Goal: Ask a question: Seek information or help from site administrators or community

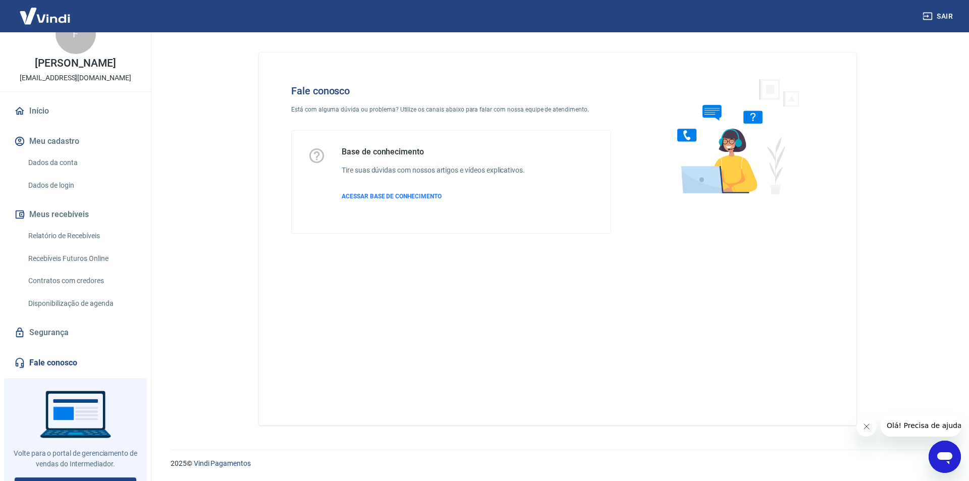
scroll to position [42, 0]
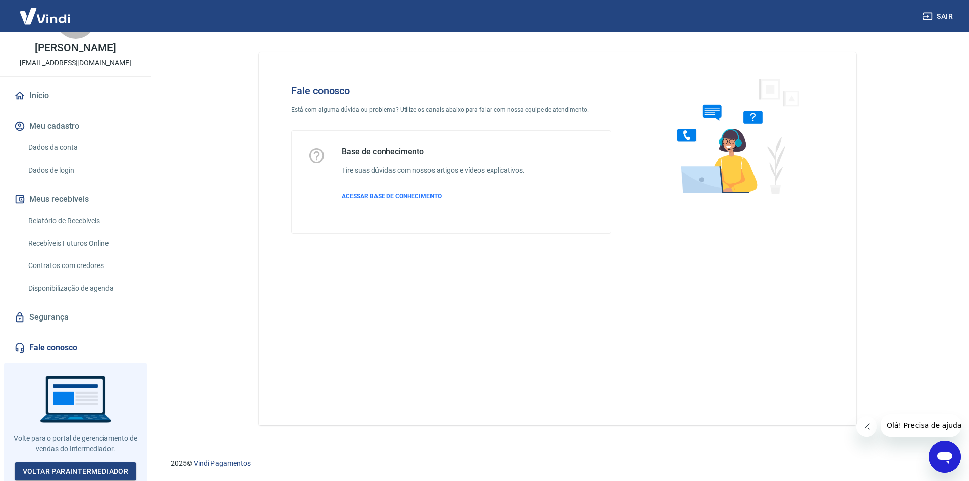
click at [948, 462] on icon "Abrir janela de mensagens" at bounding box center [944, 458] width 15 height 12
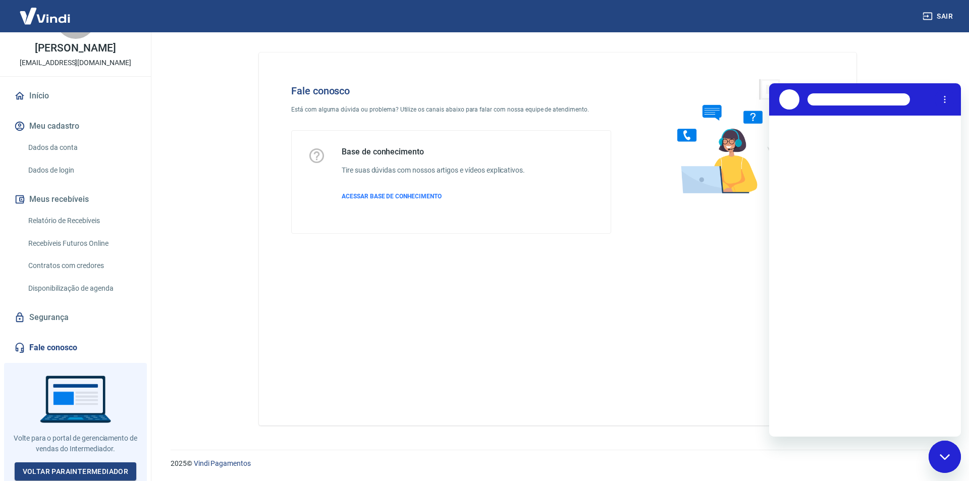
scroll to position [0, 0]
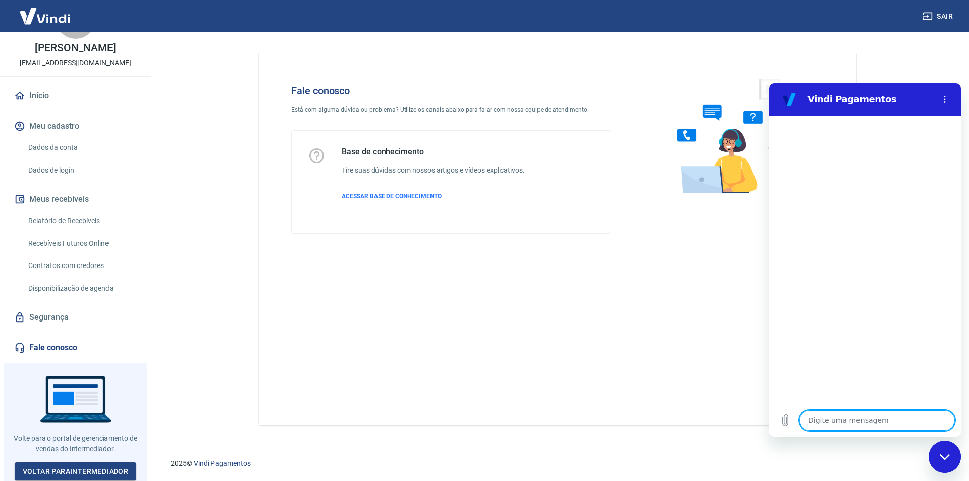
type textarea "O"
type textarea "x"
type textarea "Ol"
type textarea "x"
type textarea "[PERSON_NAME]"
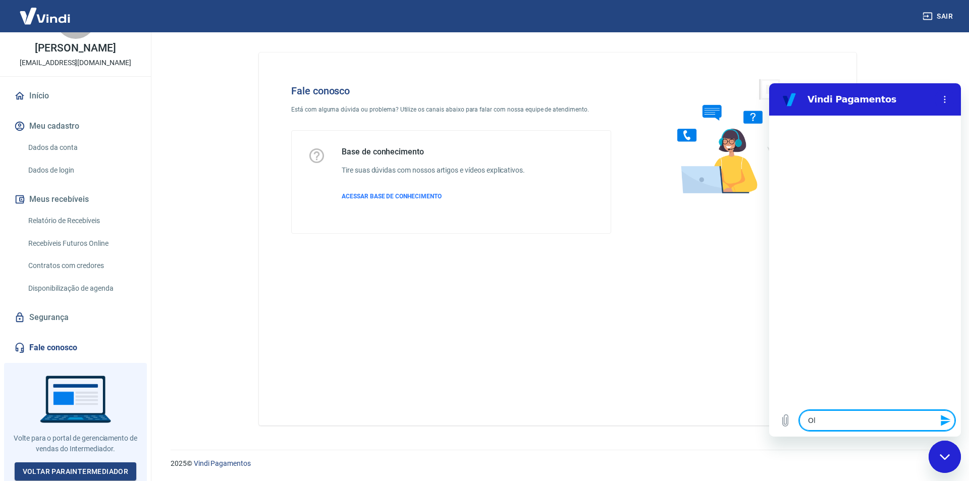
type textarea "x"
type textarea "Ol"
type textarea "x"
type textarea "Olá"
type textarea "x"
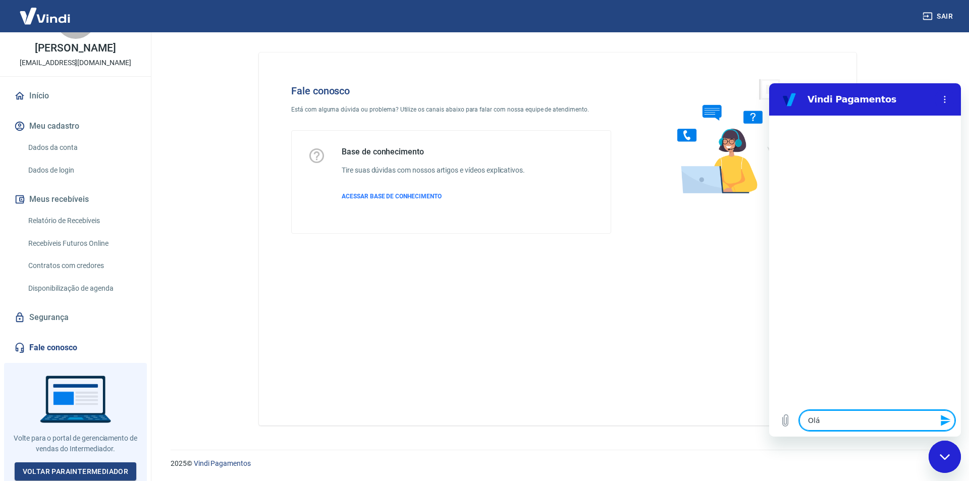
type textarea "Olá,"
type textarea "x"
type textarea "Olá,"
type textarea "x"
type textarea "Olá, B"
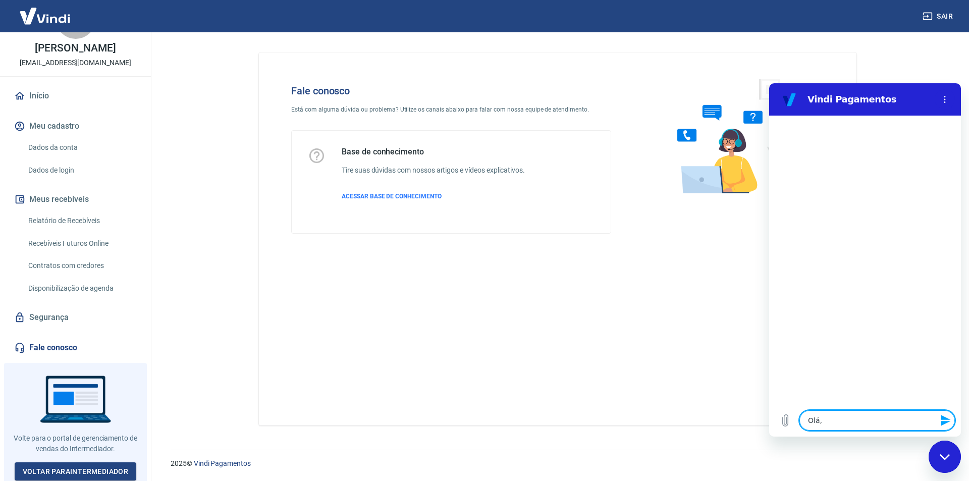
type textarea "x"
type textarea "Olá, Bo"
type textarea "x"
type textarea "Olá, Boa"
type textarea "x"
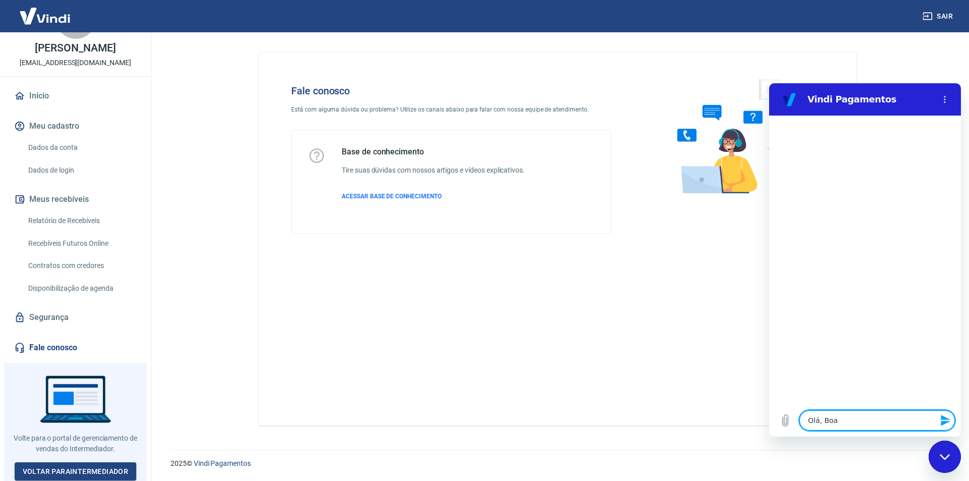
type textarea "Olá, Boa"
type textarea "x"
type textarea "Olá, Boa t"
type textarea "x"
type textarea "Olá, Boa ta"
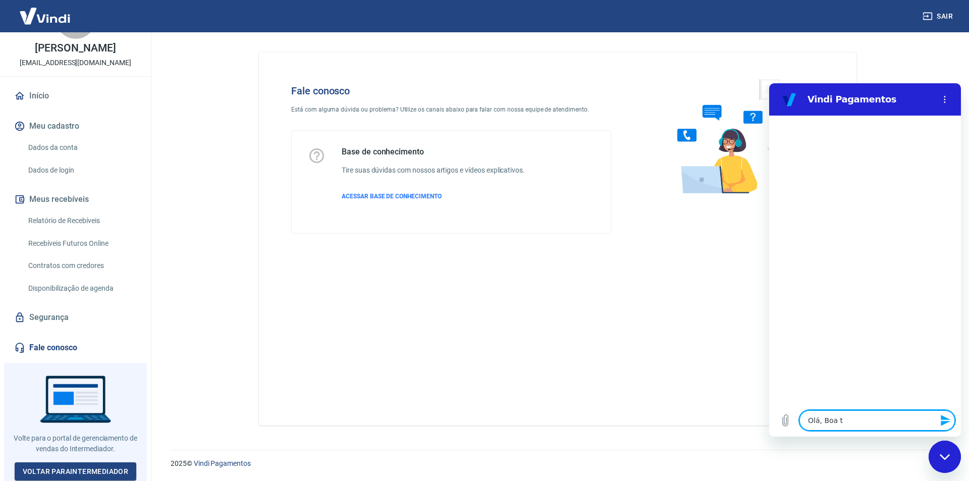
type textarea "x"
type textarea "Olá, Boa tar"
type textarea "x"
type textarea "Olá, Boa tard"
type textarea "x"
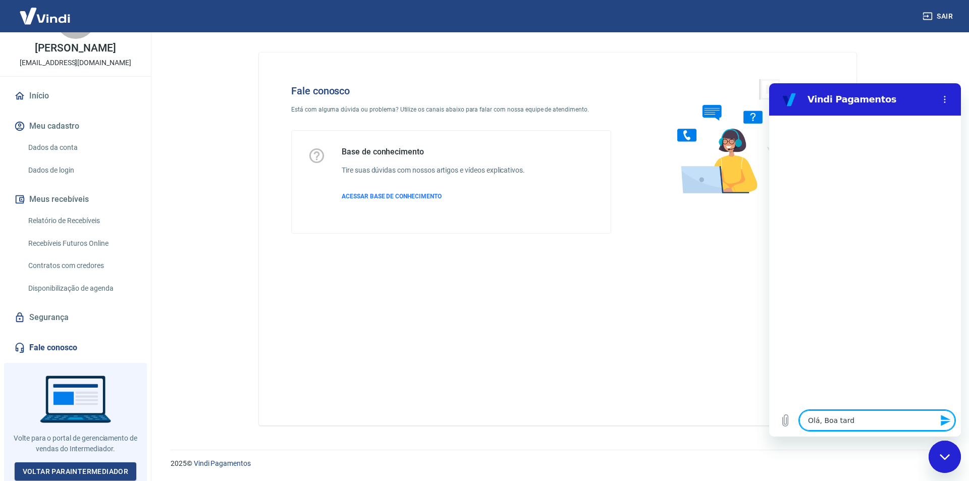
type textarea "Olá, Boa tarde"
type textarea "x"
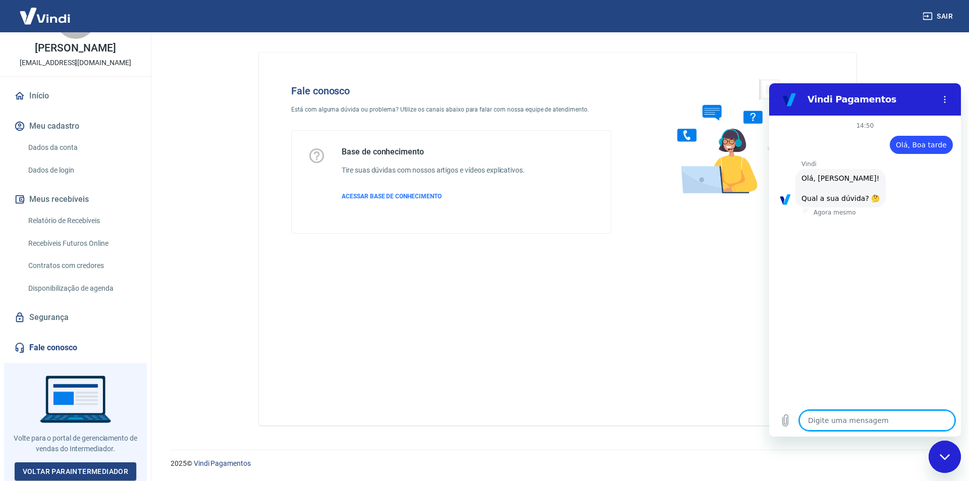
scroll to position [24, 0]
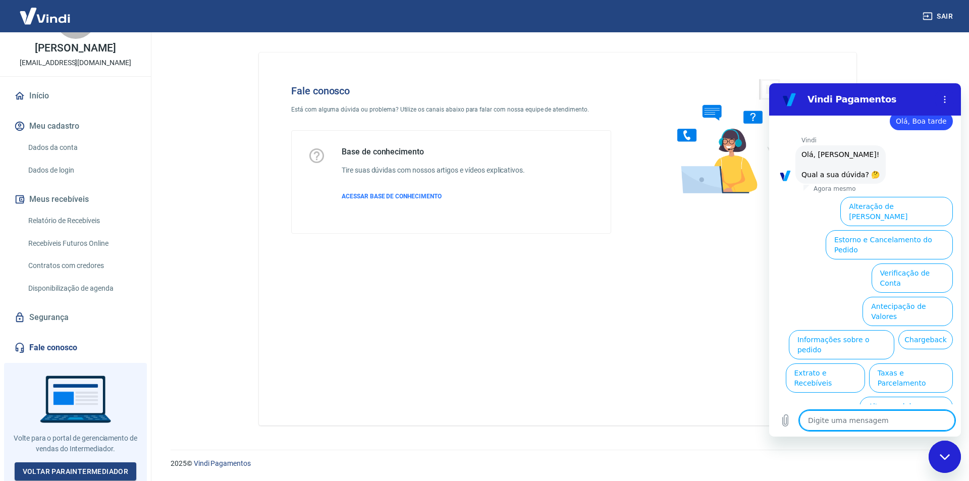
click at [859, 430] on button "Assinaturas e Faturas Tray" at bounding box center [904, 444] width 97 height 29
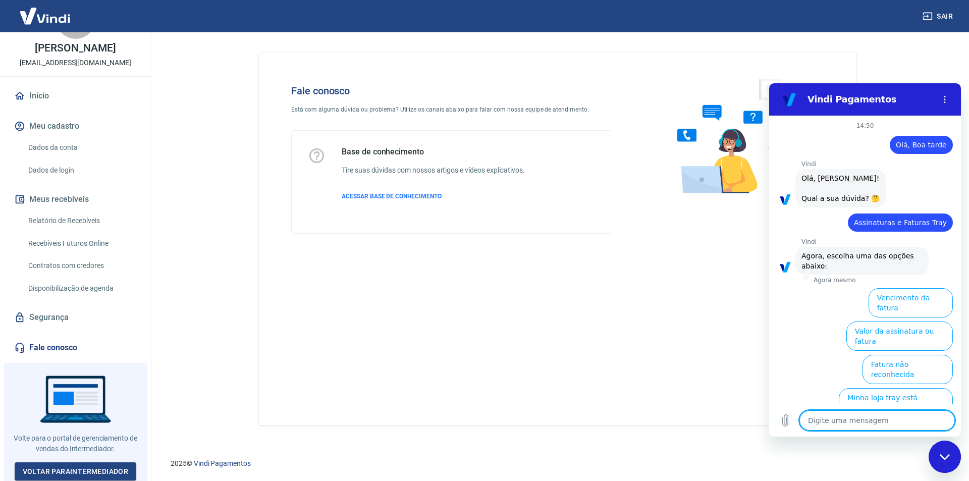
scroll to position [91, 0]
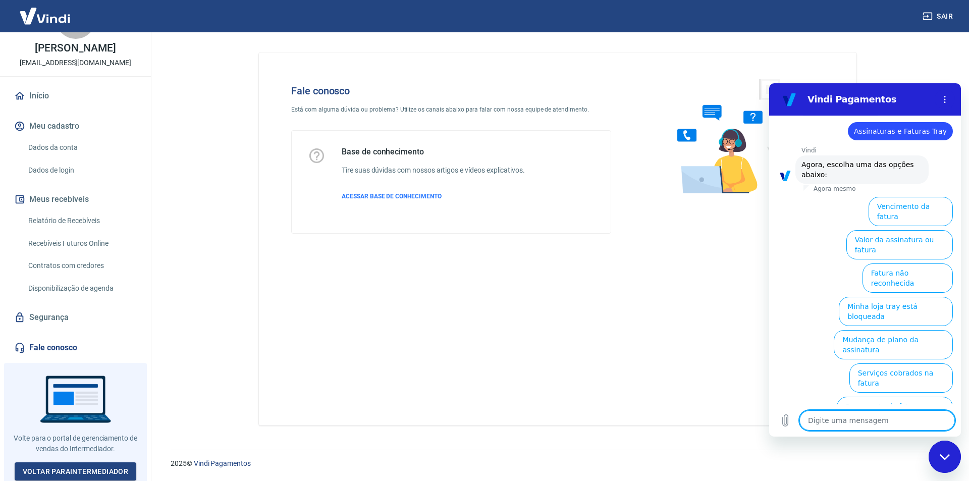
click at [906, 293] on li "Minha loja tray está bloqueada" at bounding box center [894, 309] width 118 height 33
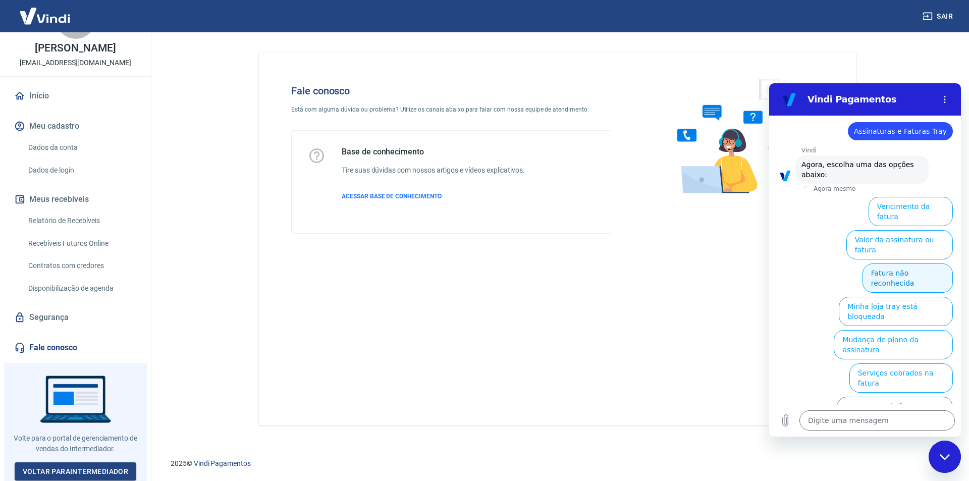
click at [910, 263] on button "Fatura não reconhecida" at bounding box center [908, 277] width 90 height 29
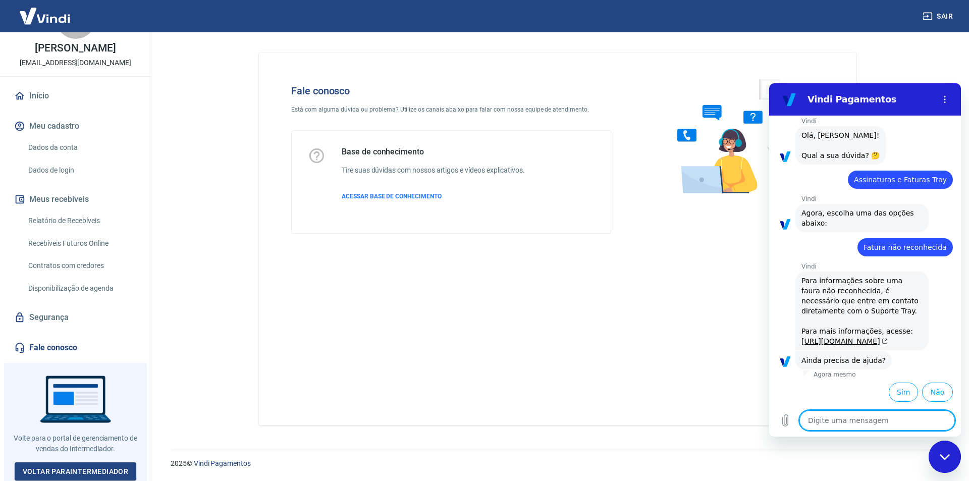
scroll to position [83, 0]
click at [898, 388] on button "Sim" at bounding box center [903, 392] width 29 height 19
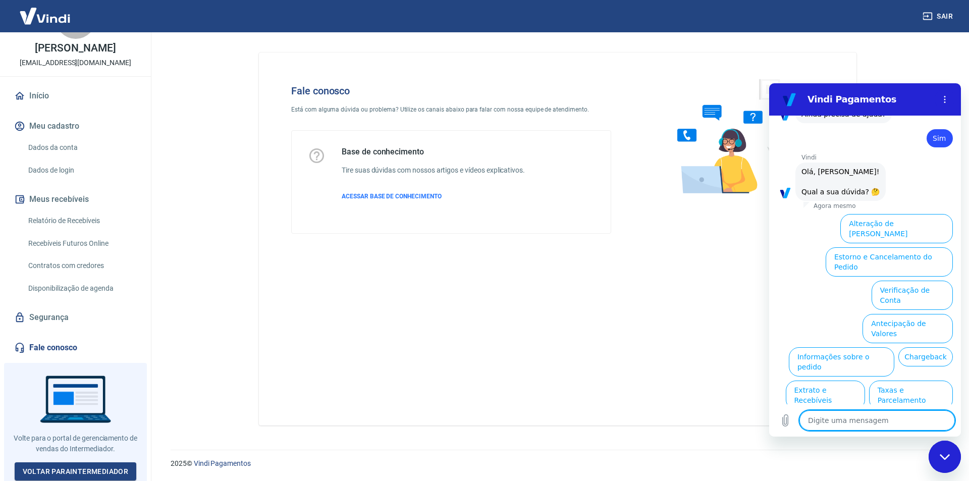
scroll to position [347, 0]
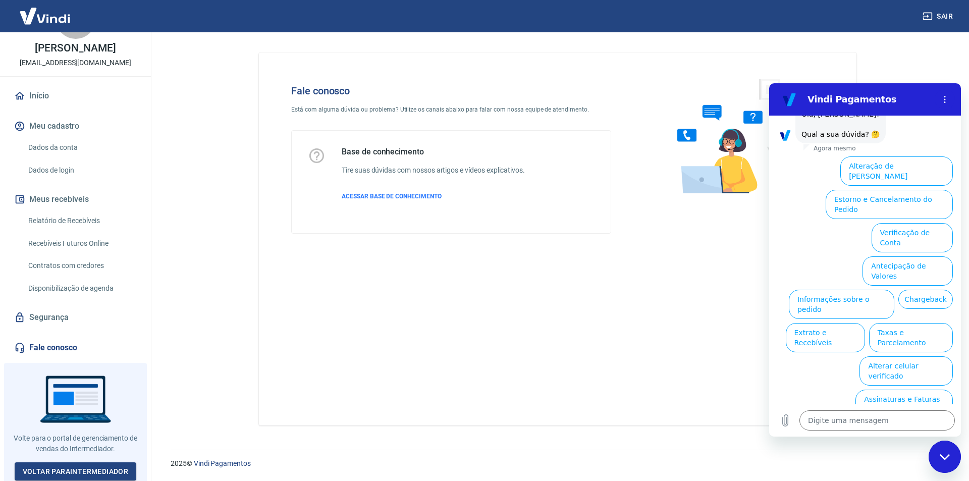
click at [848, 138] on span "Olá, [PERSON_NAME]! Qual a sua dúvida? 🤔" at bounding box center [841, 124] width 78 height 28
click at [854, 138] on span "Olá, [PERSON_NAME]! Qual a sua dúvida? 🤔" at bounding box center [841, 124] width 78 height 28
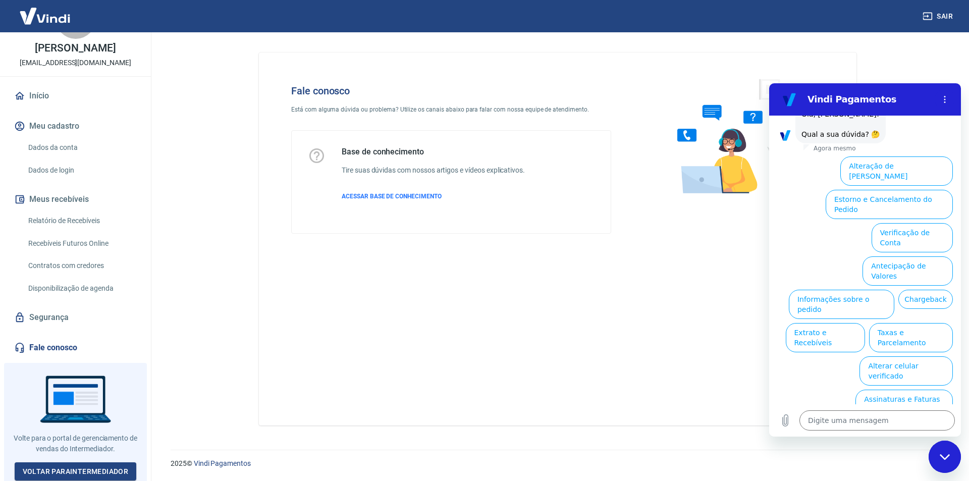
click at [854, 138] on span "Olá, [PERSON_NAME]! Qual a sua dúvida? 🤔" at bounding box center [841, 124] width 78 height 28
click at [858, 138] on span "Olá, [PERSON_NAME]! Qual a sua dúvida? 🤔" at bounding box center [841, 124] width 78 height 28
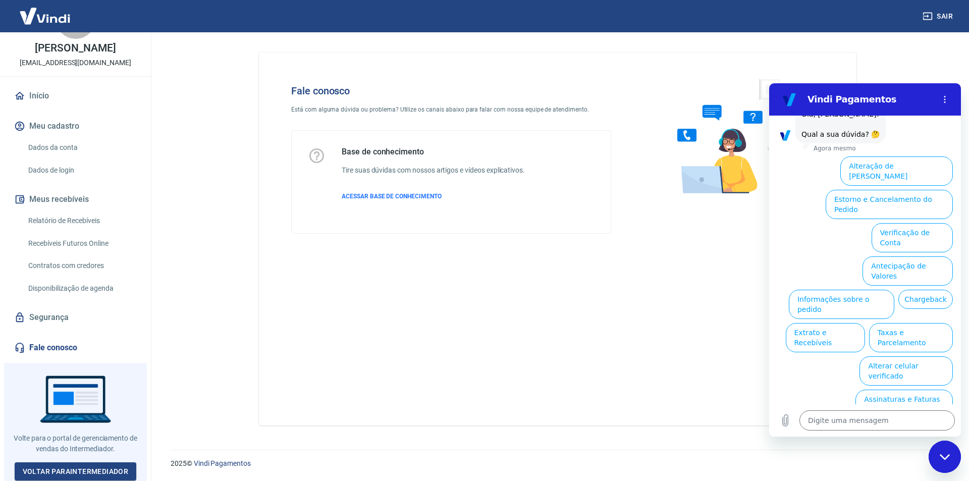
click at [870, 90] on div "diz: Sim" at bounding box center [861, 78] width 184 height 24
click at [845, 138] on span "Olá, [PERSON_NAME]! Qual a sua dúvida? 🤔" at bounding box center [841, 124] width 78 height 28
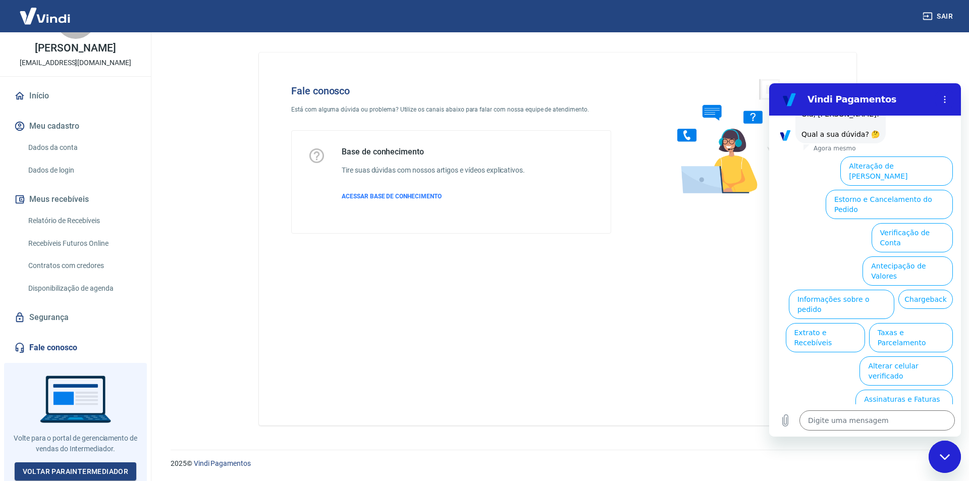
click at [845, 138] on span "Olá, [PERSON_NAME]! Qual a sua dúvida? 🤔" at bounding box center [841, 124] width 78 height 28
click at [843, 143] on div "Vindi diz: [PERSON_NAME], [PERSON_NAME]! Qual a sua dúvida? 🤔" at bounding box center [840, 124] width 90 height 38
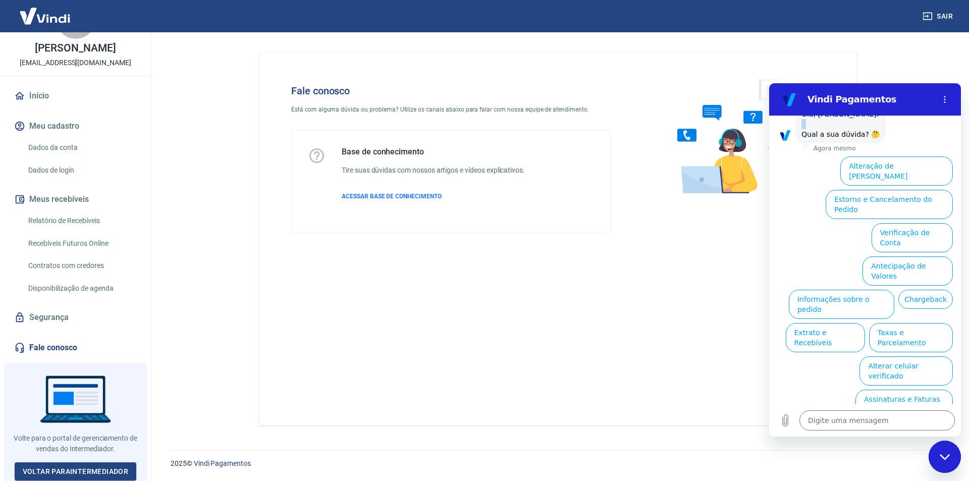
click at [843, 143] on div "Vindi diz: [PERSON_NAME], [PERSON_NAME]! Qual a sua dúvida? 🤔" at bounding box center [840, 124] width 90 height 38
click at [875, 138] on span "Olá, [PERSON_NAME]! Qual a sua dúvida? 🤔" at bounding box center [841, 124] width 78 height 28
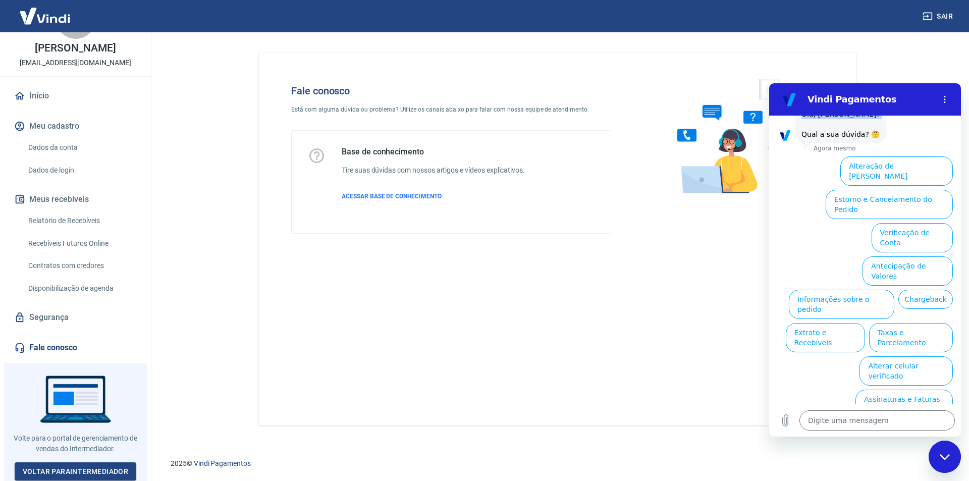
click at [875, 138] on span "Olá, [PERSON_NAME]! Qual a sua dúvida? 🤔" at bounding box center [841, 124] width 78 height 28
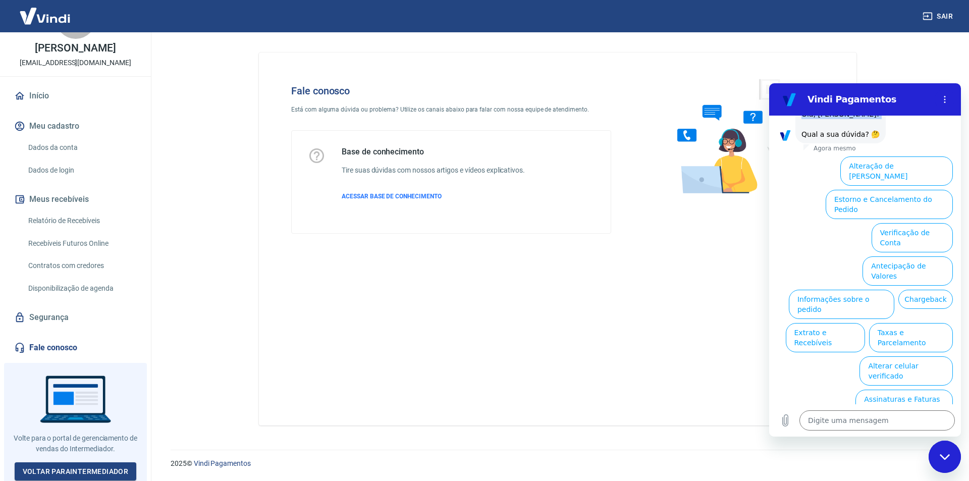
click at [875, 138] on span "Olá, [PERSON_NAME]! Qual a sua dúvida? 🤔" at bounding box center [841, 124] width 78 height 28
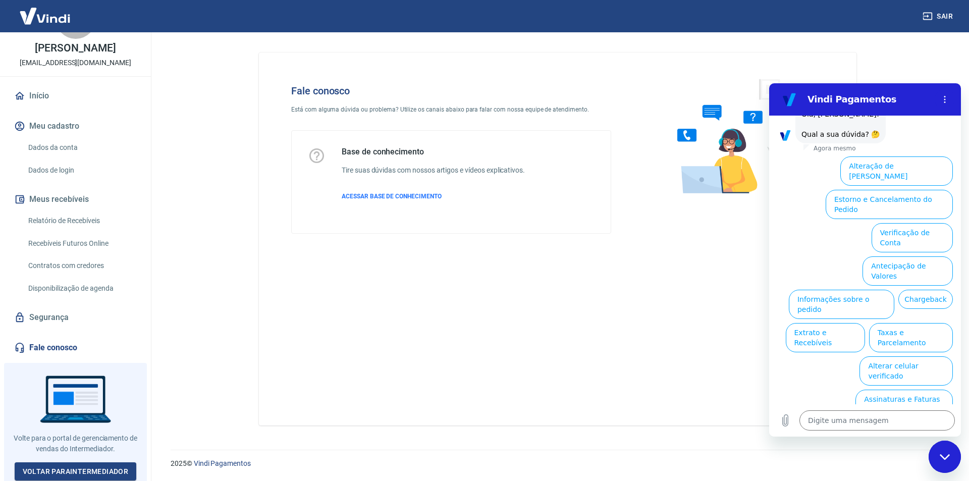
click at [903, 252] on button "Verificação de Conta" at bounding box center [912, 237] width 81 height 29
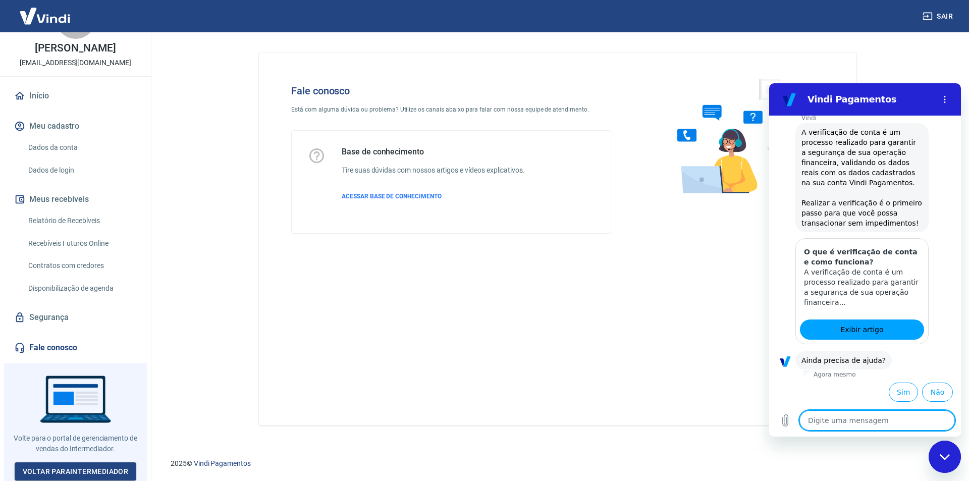
scroll to position [447, 0]
click at [918, 394] on li "Não" at bounding box center [935, 390] width 35 height 23
click at [904, 394] on button "Sim" at bounding box center [903, 392] width 29 height 19
click at [861, 430] on textarea at bounding box center [877, 420] width 155 height 20
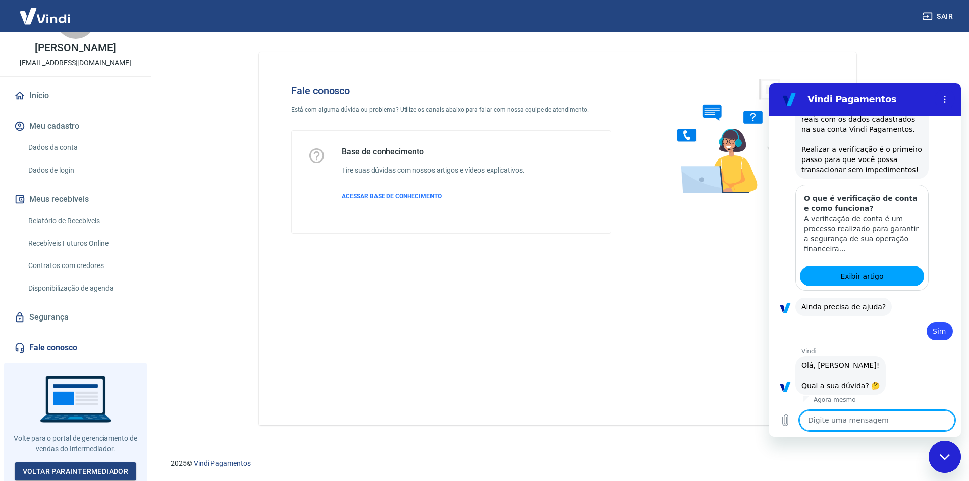
type textarea "x"
type textarea "F"
type textarea "x"
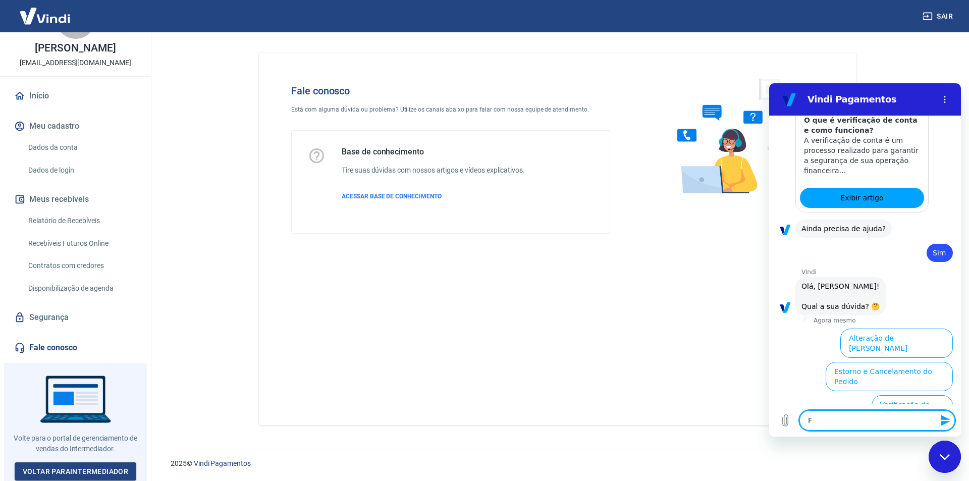
type textarea "Fa"
type textarea "x"
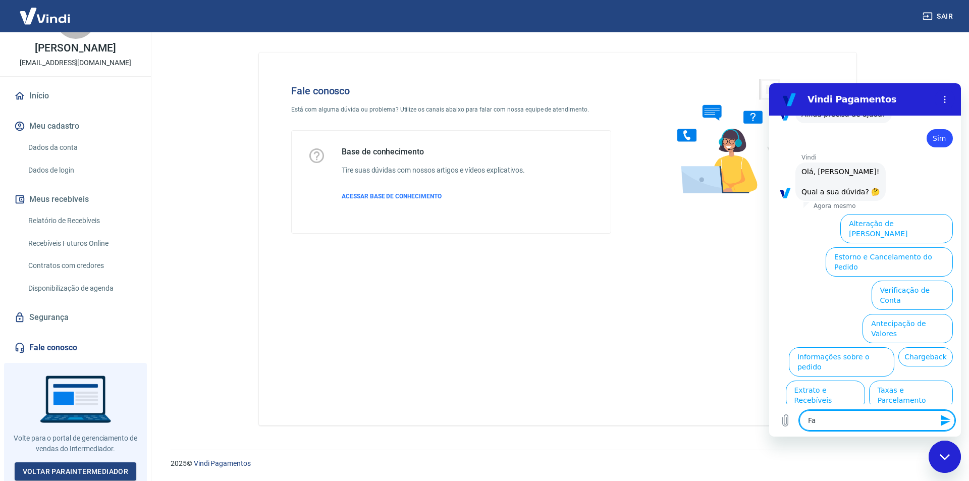
type textarea "Faa"
type textarea "x"
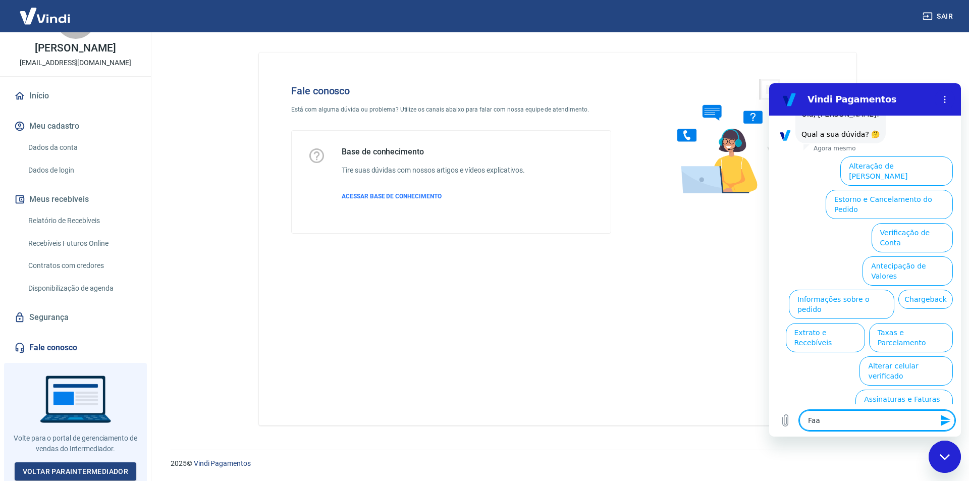
type textarea "Faar"
type textarea "x"
type textarea "Faa"
type textarea "x"
type textarea "Fa"
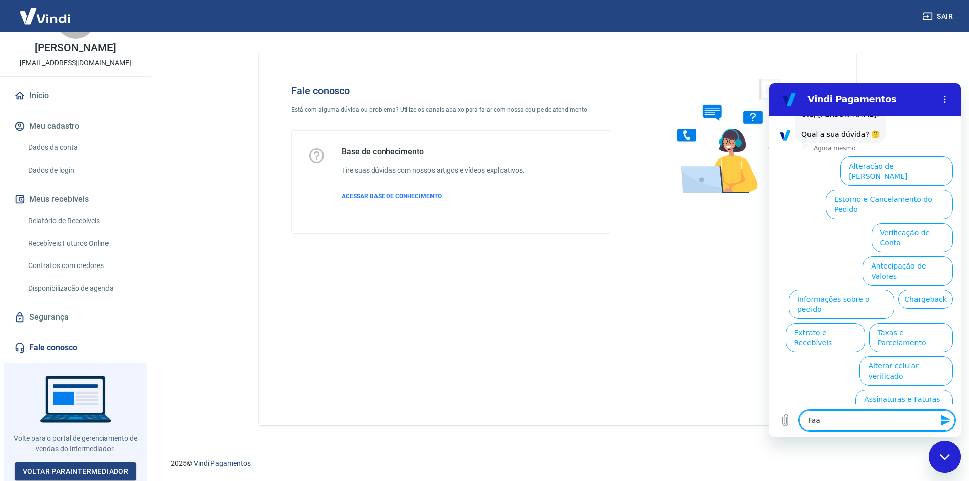
type textarea "x"
type textarea "Faç"
type textarea "x"
type textarea "Faça"
type textarea "x"
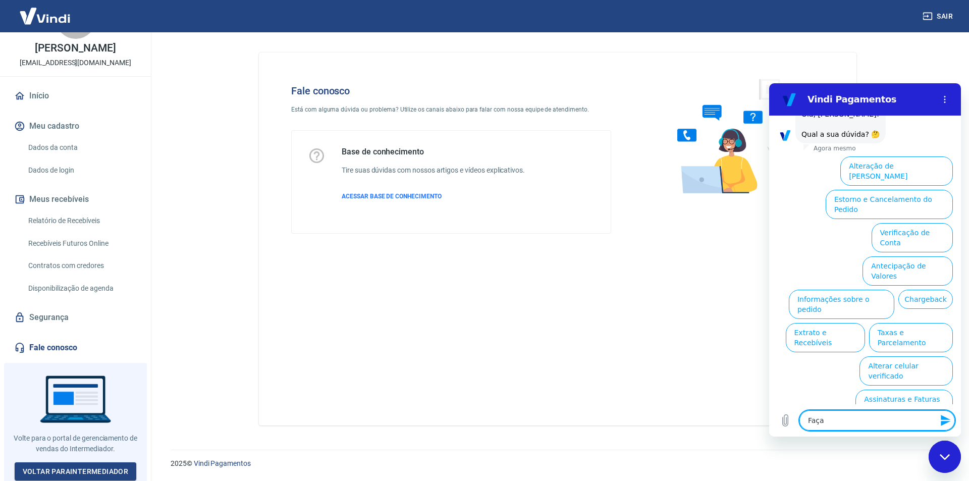
type textarea "Façar"
type textarea "x"
type textarea "Façar"
type textarea "x"
type textarea "Façar"
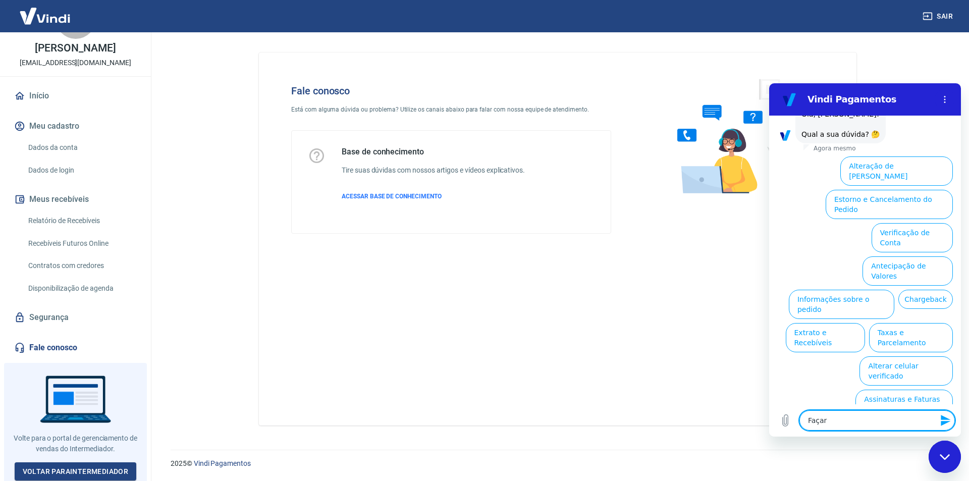
type textarea "x"
type textarea "Faça"
type textarea "x"
type textarea "Faç"
type textarea "x"
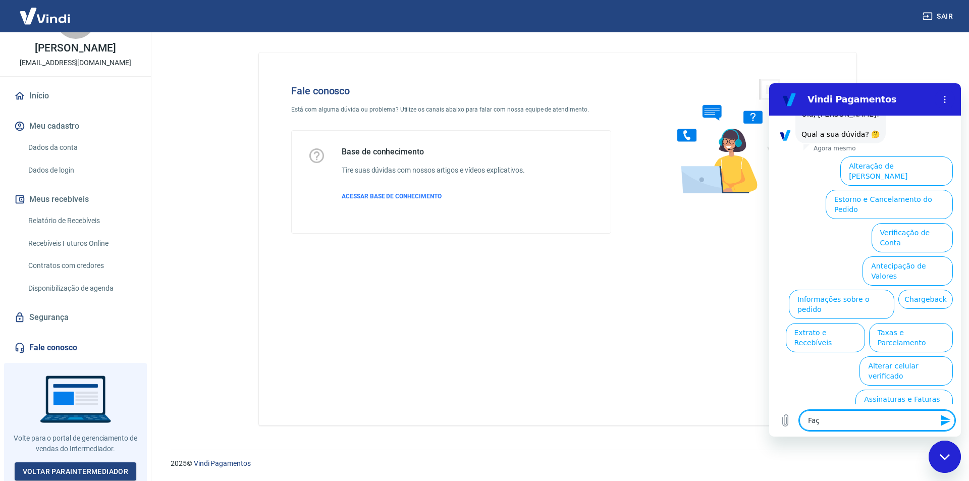
type textarea "Fa"
type textarea "x"
type textarea "Fal"
type textarea "x"
type textarea "Fala"
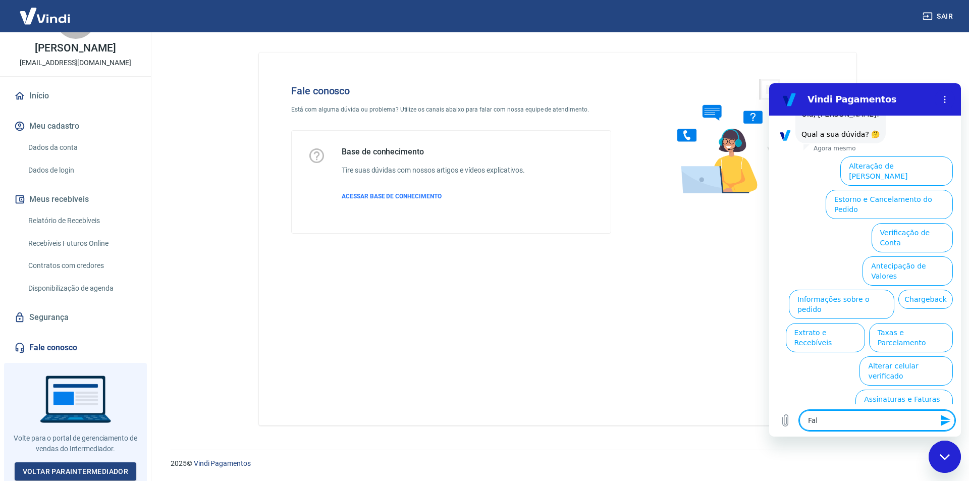
type textarea "x"
type textarea "Falar"
type textarea "x"
type textarea "Falar"
type textarea "x"
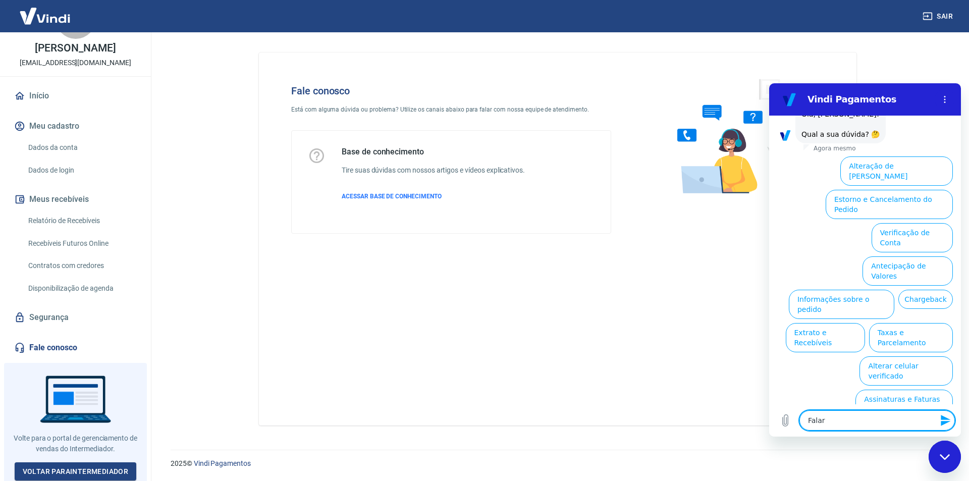
type textarea "Falar c"
type textarea "x"
type textarea "Falar co"
type textarea "x"
type textarea "Falar com"
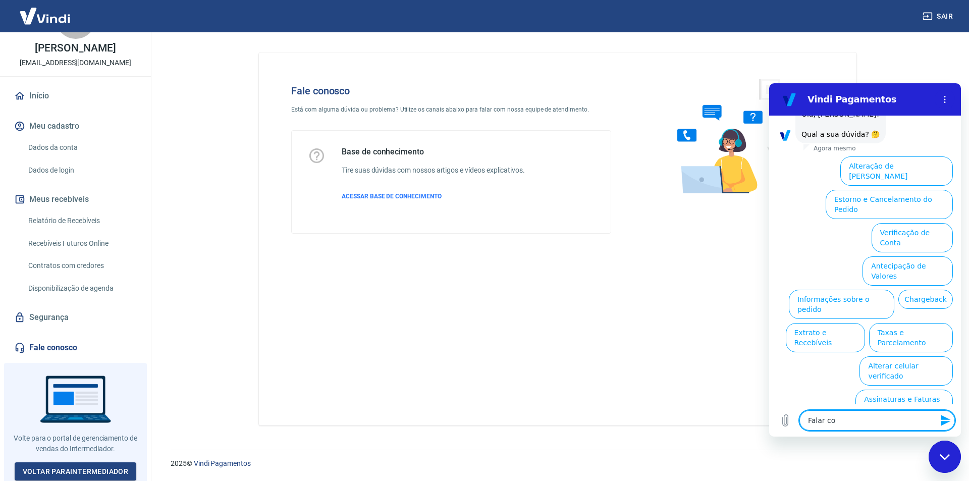
type textarea "x"
type textarea "Falar com"
type textarea "x"
type textarea "Falar com a"
type textarea "x"
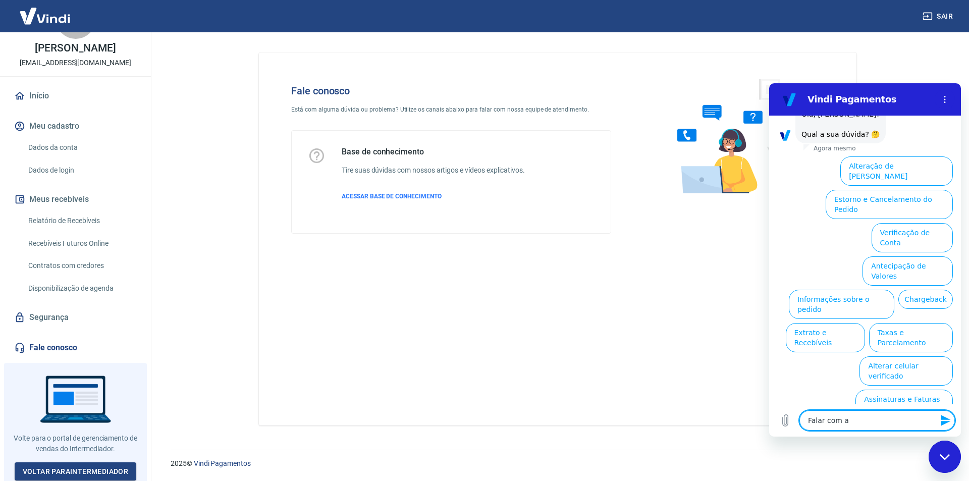
type textarea "Falar com at"
type textarea "x"
type textarea "Falar com ate"
type textarea "x"
type textarea "Falar com ated"
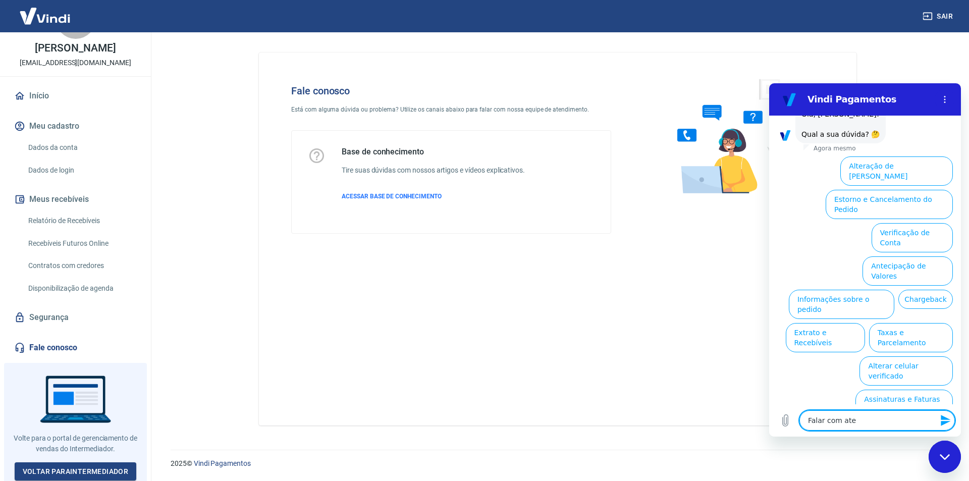
type textarea "x"
type textarea "Falar com ate"
type textarea "x"
type textarea "Falar com [GEOGRAPHIC_DATA]"
type textarea "x"
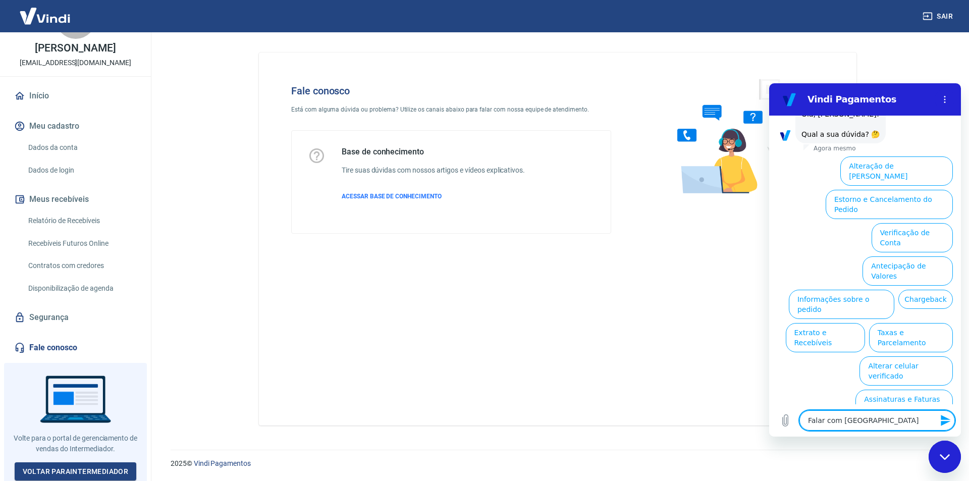
type textarea "Falar com atend"
type textarea "x"
type textarea "Falar com atende"
type textarea "x"
type textarea "Falar com atenden"
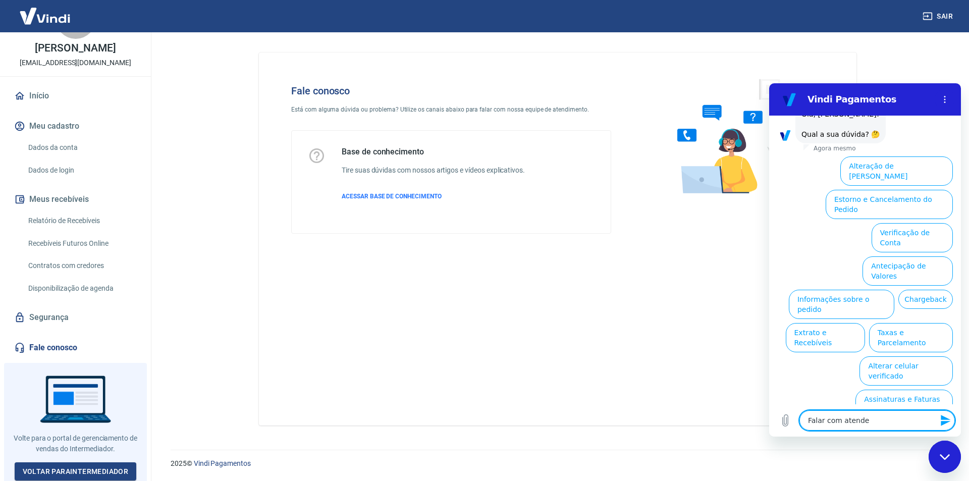
type textarea "x"
type textarea "Falar com atendent"
type textarea "x"
type textarea "Falar com atendente"
type textarea "x"
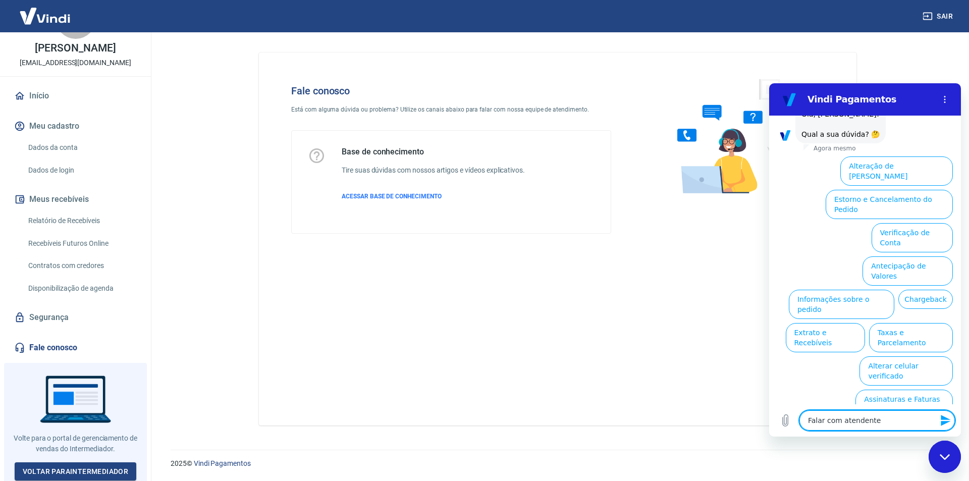
type textarea "Falar com atendentet"
type textarea "x"
type textarea "Falar com atendentete"
type textarea "x"
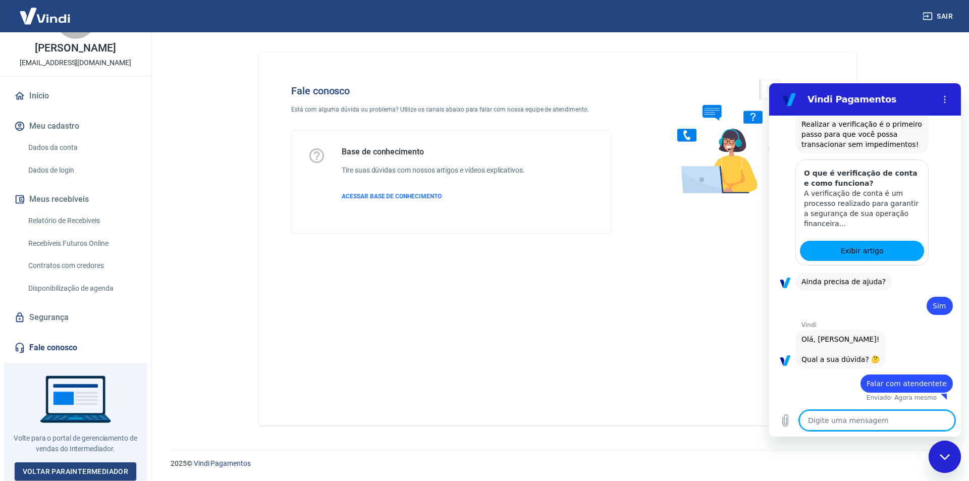
type textarea "x"
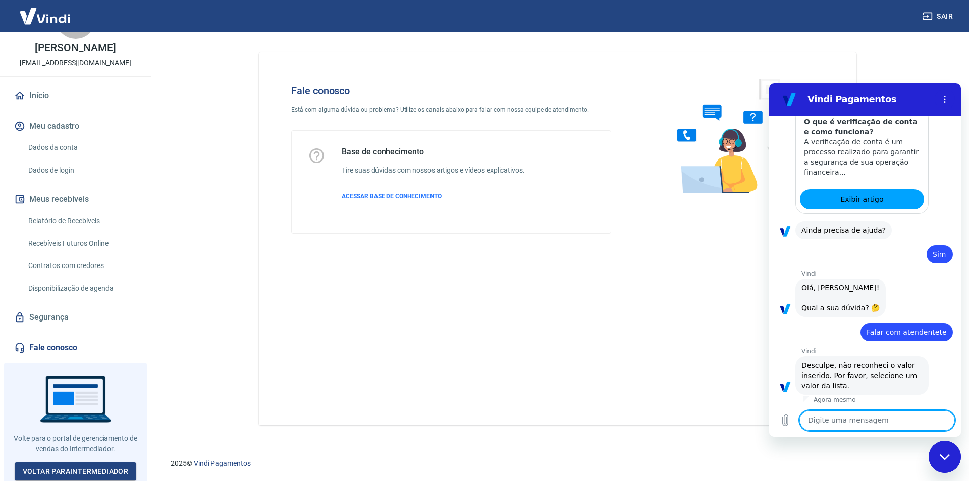
scroll to position [579, 0]
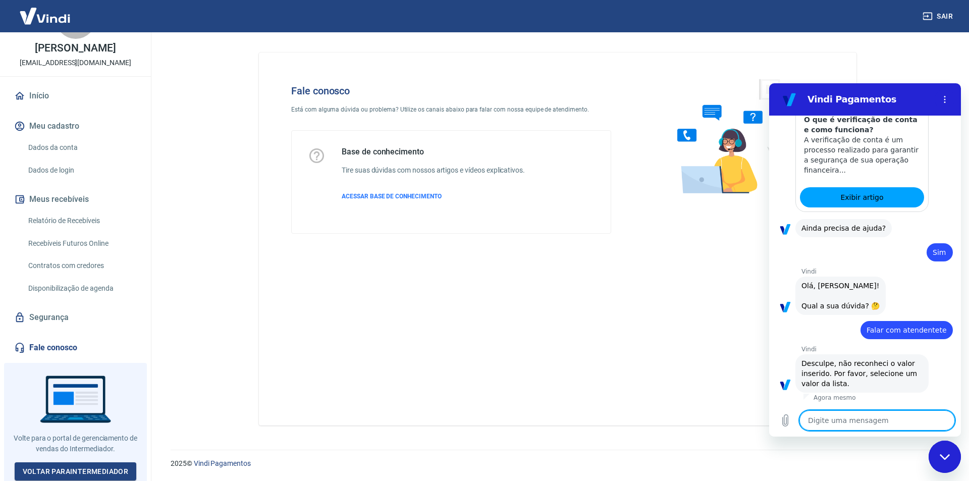
type textarea "F"
type textarea "x"
type textarea "Fl"
type textarea "x"
type textarea "Fla"
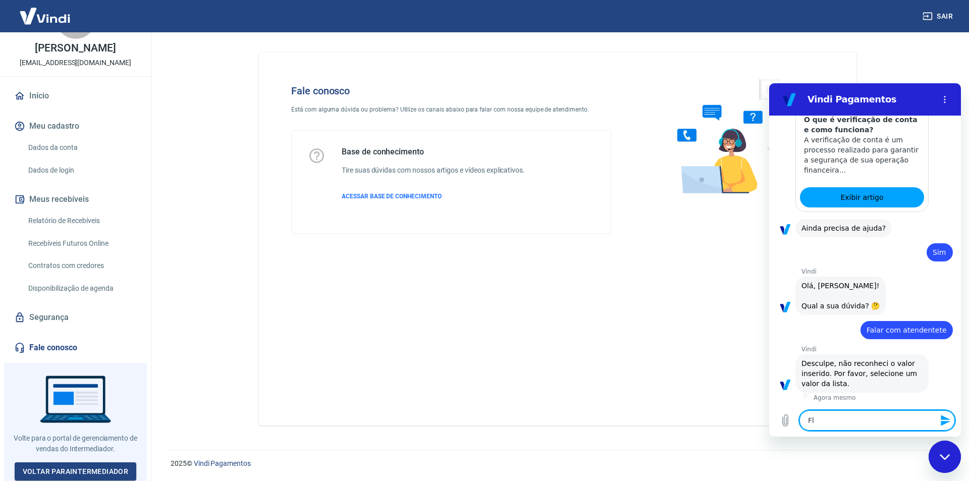
type textarea "x"
type textarea "Fl"
type textarea "x"
type textarea "F"
type textarea "x"
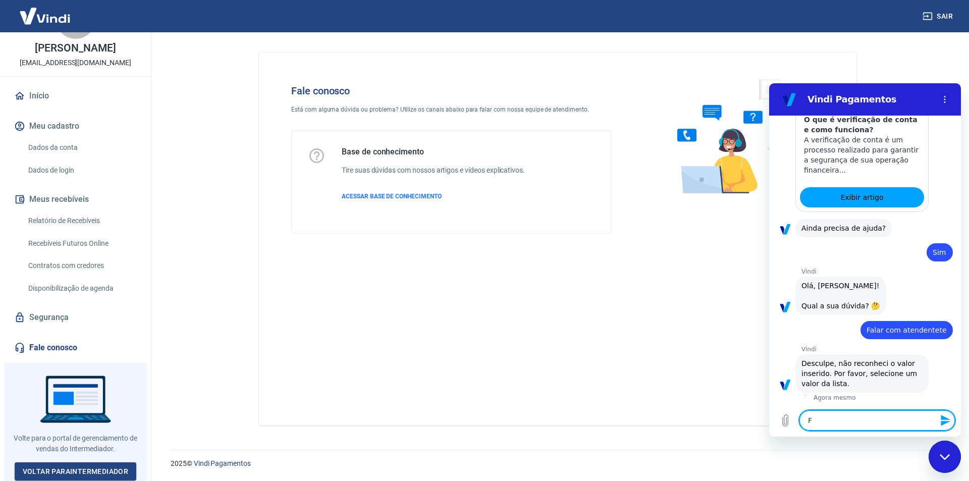
type textarea "Fa"
type textarea "x"
type textarea "Fal"
type textarea "x"
type textarea "Fala"
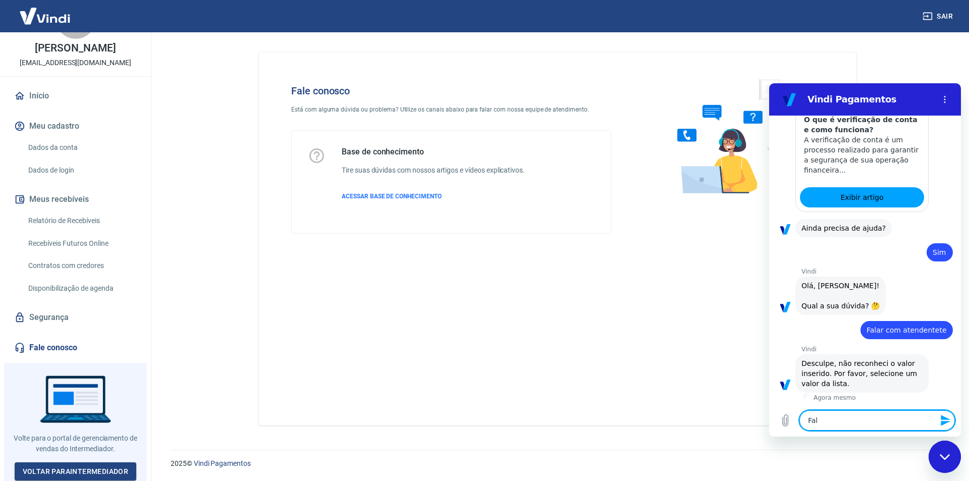
type textarea "x"
type textarea "Falar"
type textarea "x"
type textarea "Falar"
type textarea "x"
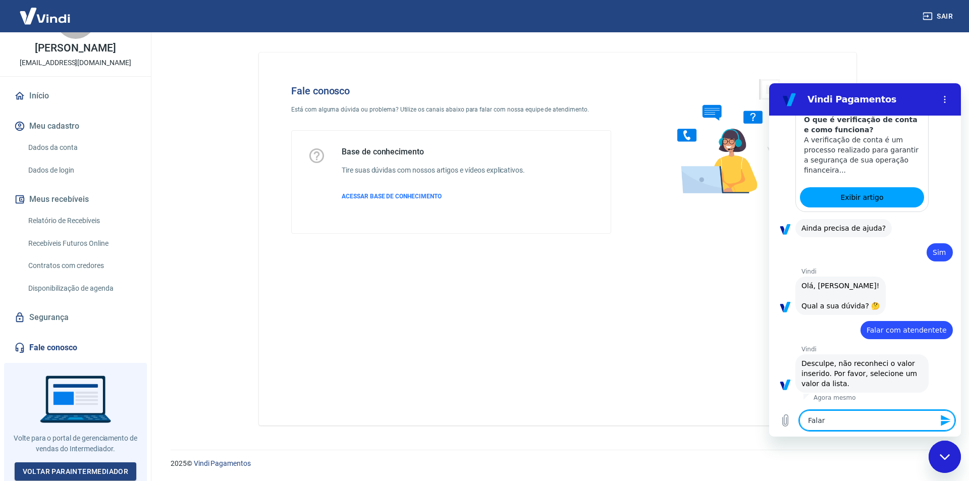
type textarea "Falar c"
type textarea "x"
type textarea "Falar co"
type textarea "x"
type textarea "Falar com"
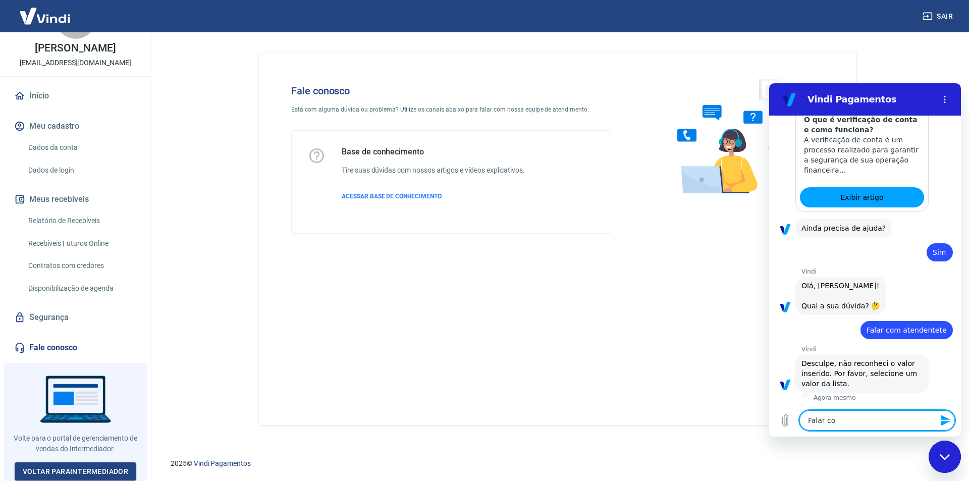
type textarea "x"
type textarea "Falar com"
type textarea "x"
type textarea "Falar com a"
type textarea "x"
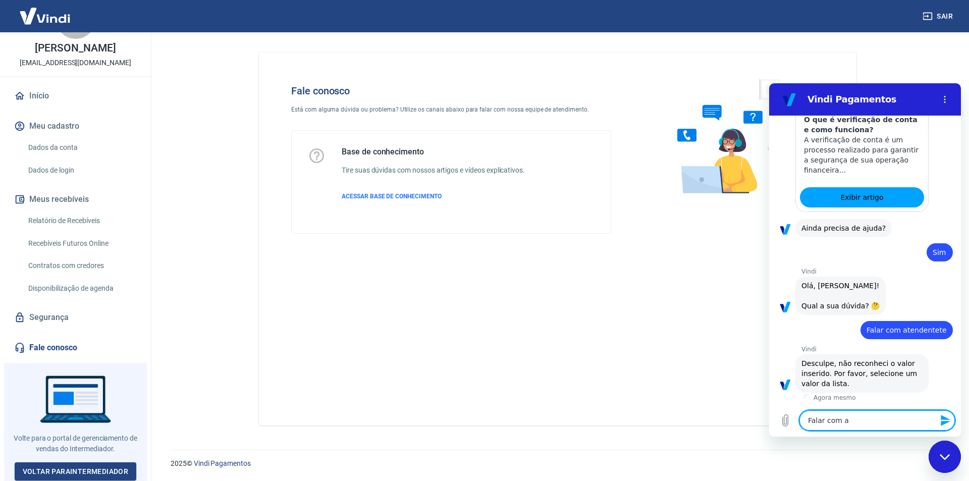
type textarea "Falar com at"
type textarea "x"
type textarea "Falar com ate"
type textarea "x"
type textarea "Falar com [GEOGRAPHIC_DATA]"
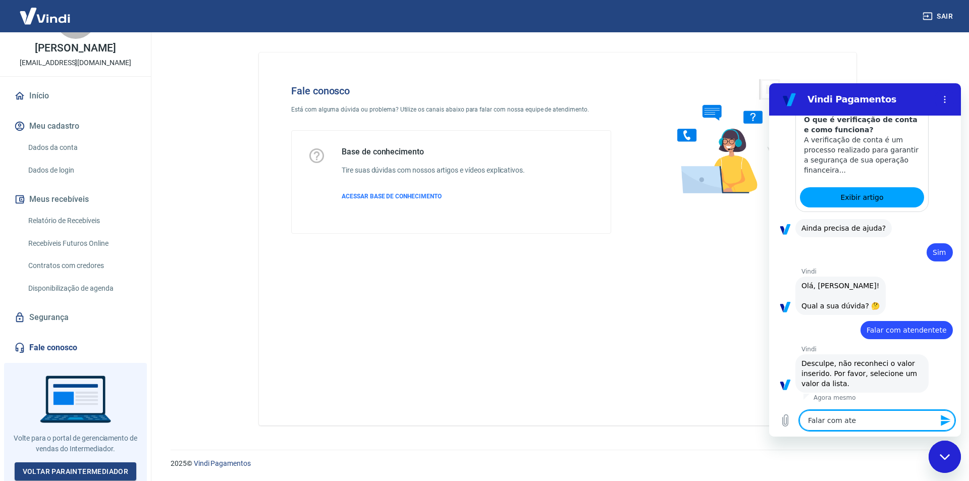
type textarea "x"
type textarea "Falar com atend"
type textarea "x"
type textarea "Falar com atende"
type textarea "x"
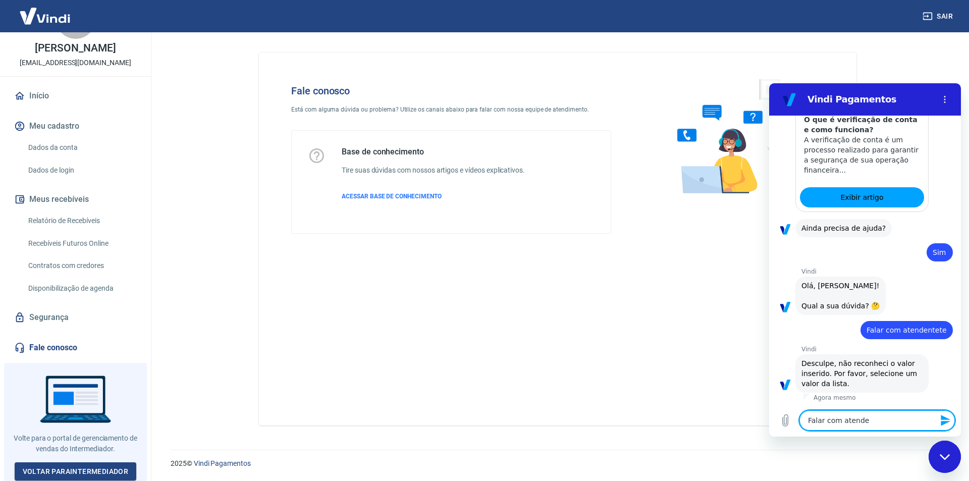
type textarea "Falar com atenden"
type textarea "x"
type textarea "Falar com atendent"
type textarea "x"
type textarea "Falar com atendente"
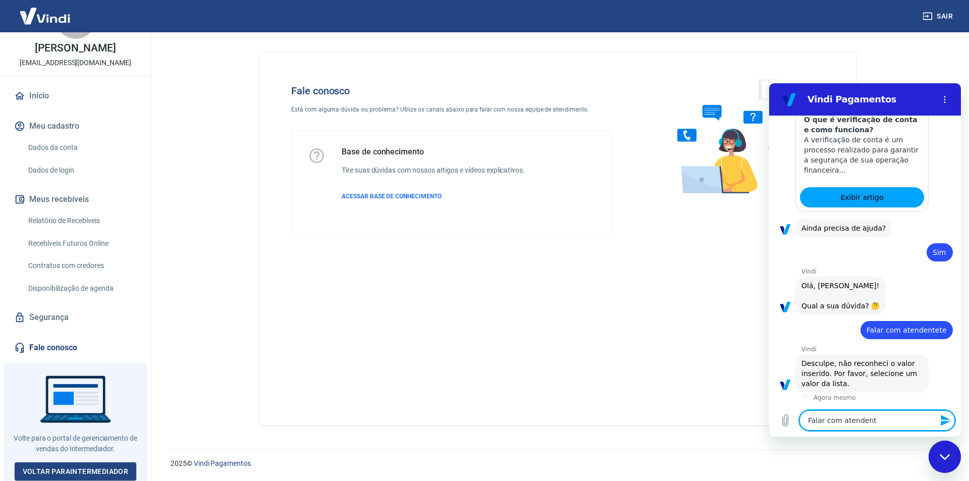
type textarea "x"
type textarea "Falar com atendente"
type textarea "x"
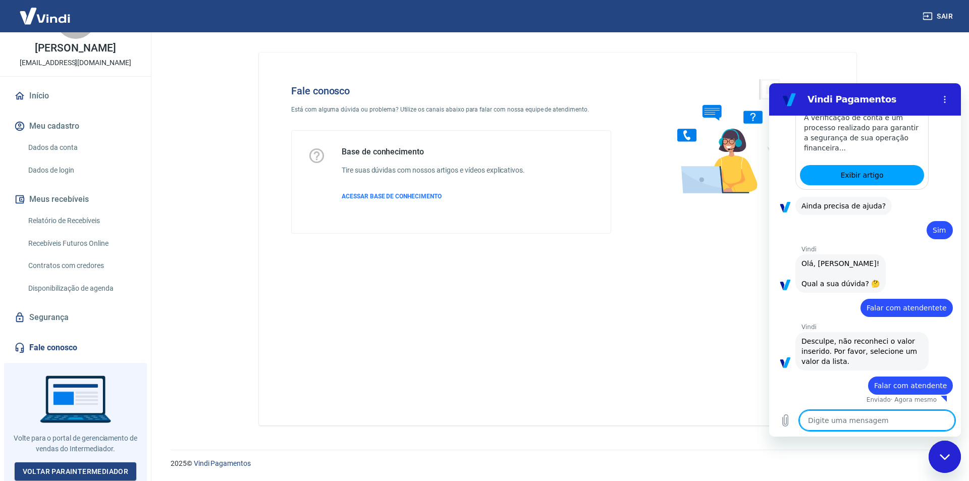
scroll to position [603, 0]
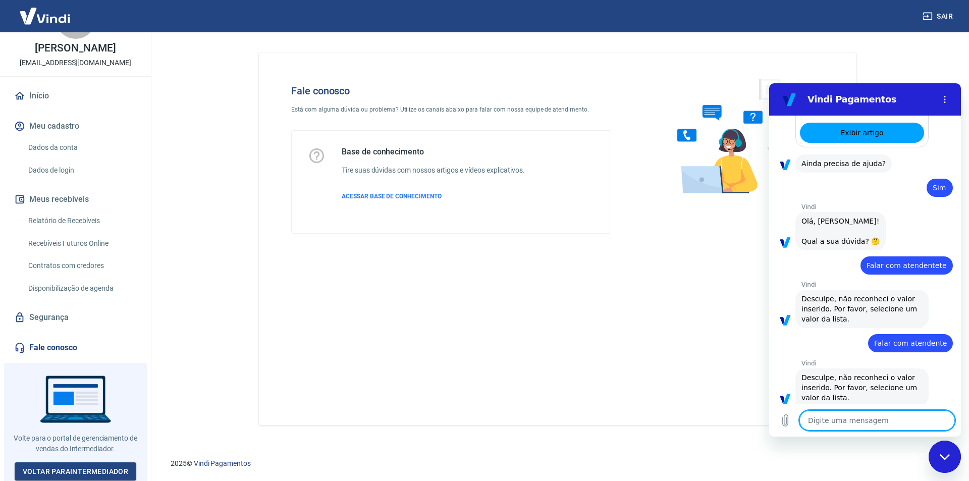
type textarea "x"
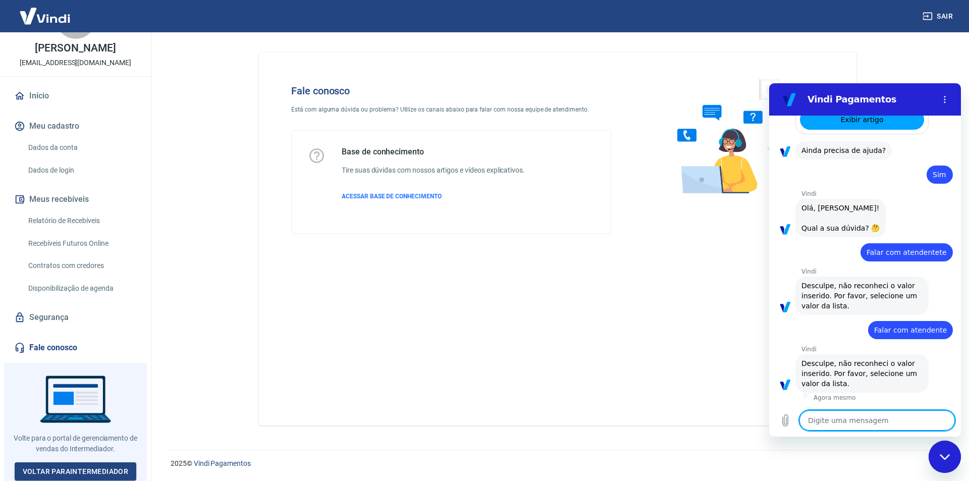
scroll to position [657, 0]
click at [952, 103] on button "Menu de opções" at bounding box center [945, 99] width 20 height 20
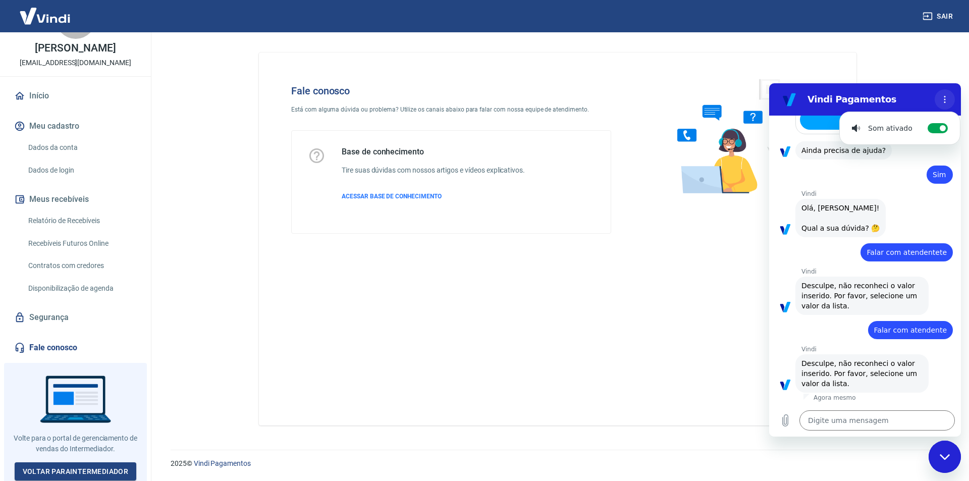
click at [952, 103] on button "Menu de opções" at bounding box center [945, 99] width 20 height 20
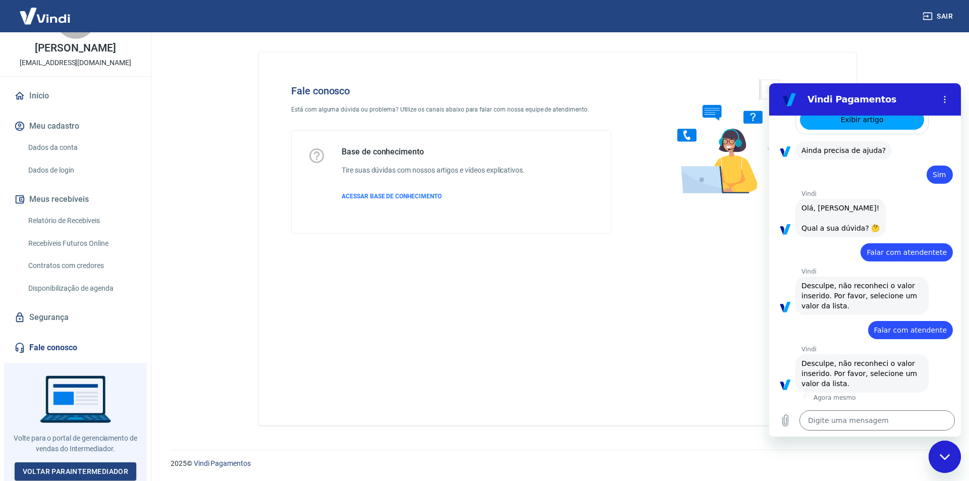
scroll to position [606, 0]
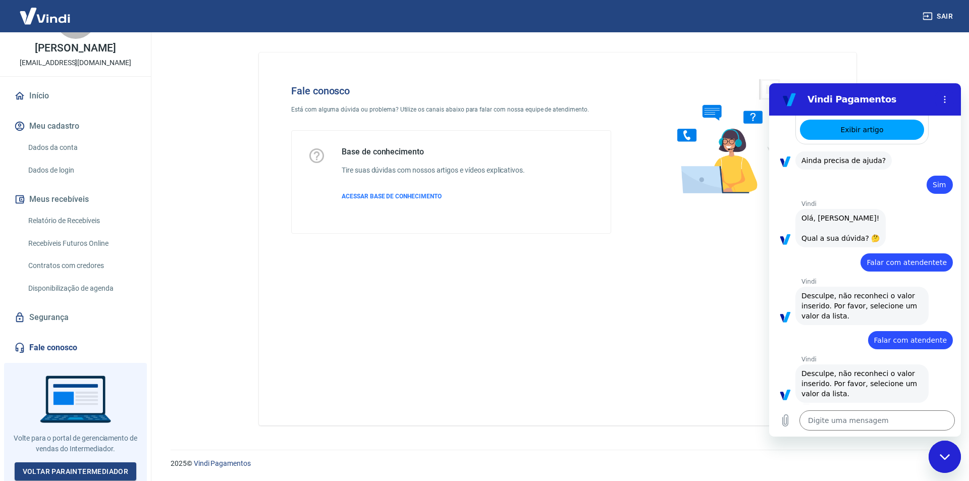
click at [840, 208] on p "Vindi" at bounding box center [882, 204] width 160 height 8
click at [831, 242] on span "Olá, [PERSON_NAME]! Qual a sua dúvida? 🤔" at bounding box center [841, 228] width 78 height 28
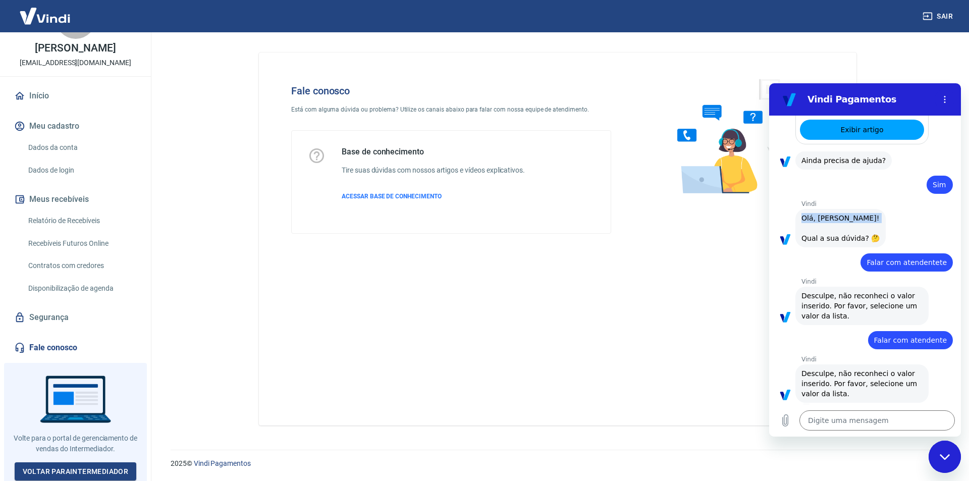
click at [831, 242] on span "Olá, [PERSON_NAME]! Qual a sua dúvida? 🤔" at bounding box center [841, 228] width 78 height 28
click at [849, 242] on span "Olá, [PERSON_NAME]! Qual a sua dúvida? 🤔" at bounding box center [841, 228] width 78 height 28
click at [827, 247] on div "Vindi diz: [PERSON_NAME], [PERSON_NAME]! Qual a sua dúvida? 🤔" at bounding box center [840, 228] width 90 height 38
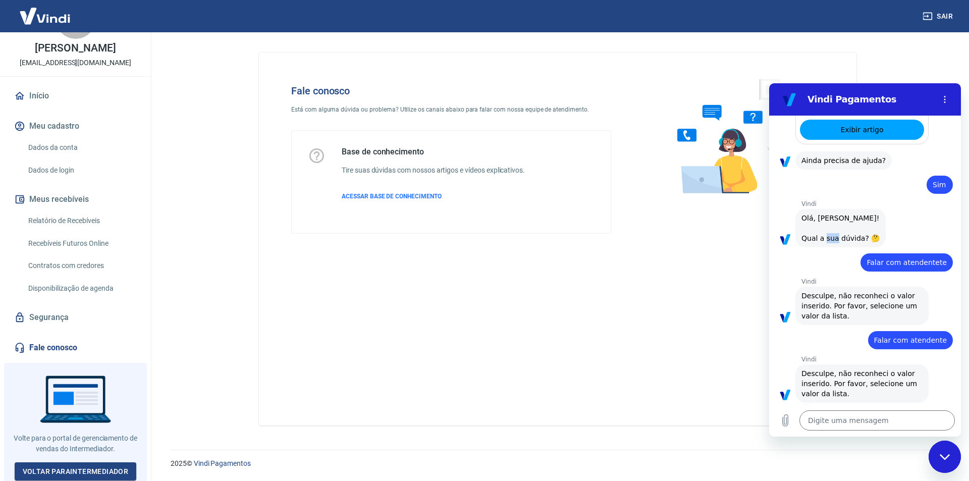
click at [827, 247] on div "Vindi diz: [PERSON_NAME], [PERSON_NAME]! Qual a sua dúvida? 🤔" at bounding box center [840, 228] width 90 height 38
click at [862, 242] on span "Olá, [PERSON_NAME]! Qual a sua dúvida? 🤔" at bounding box center [841, 228] width 78 height 28
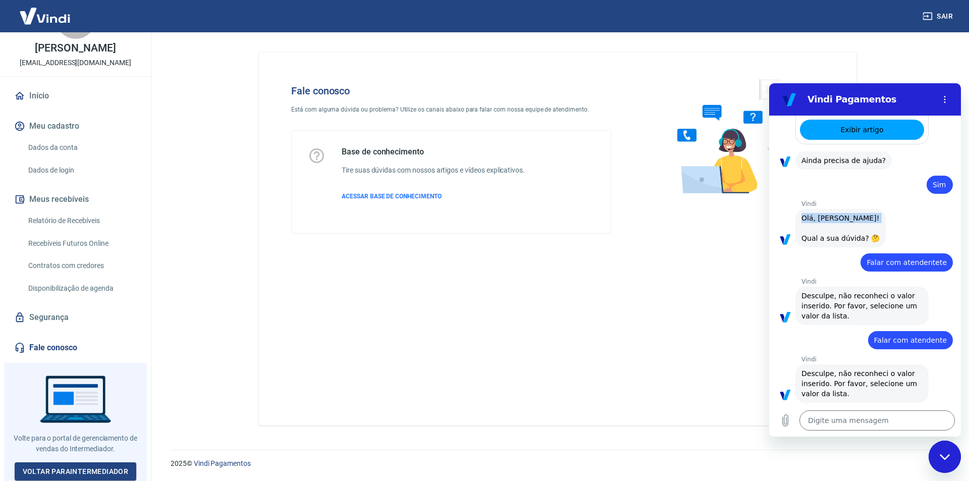
click at [865, 242] on span "Olá, [PERSON_NAME]! Qual a sua dúvida? 🤔" at bounding box center [841, 228] width 78 height 28
click at [879, 247] on div "Vindi diz: [PERSON_NAME], [PERSON_NAME]! Qual a sua dúvida? 🤔" at bounding box center [840, 228] width 90 height 38
click at [886, 247] on div "Vindi diz: [PERSON_NAME], [PERSON_NAME]! Qual a sua dúvida? 🤔" at bounding box center [840, 228] width 90 height 38
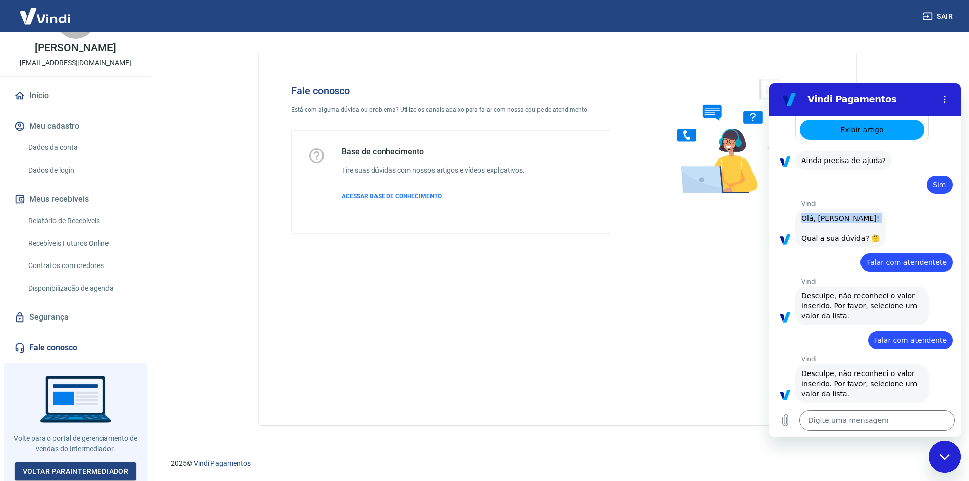
drag, startPoint x: 888, startPoint y: 255, endPoint x: 793, endPoint y: 255, distance: 94.9
click at [793, 247] on div "Vindi diz: [PERSON_NAME], [PERSON_NAME]! Qual a sua dúvida? 🤔" at bounding box center [869, 227] width 184 height 39
click at [802, 242] on span "Olá, [PERSON_NAME]! Qual a sua dúvida? 🤔" at bounding box center [841, 228] width 78 height 28
drag, startPoint x: 802, startPoint y: 254, endPoint x: 889, endPoint y: 261, distance: 87.1
click at [880, 242] on span "Olá, [PERSON_NAME]! Qual a sua dúvida? 🤔" at bounding box center [841, 228] width 78 height 28
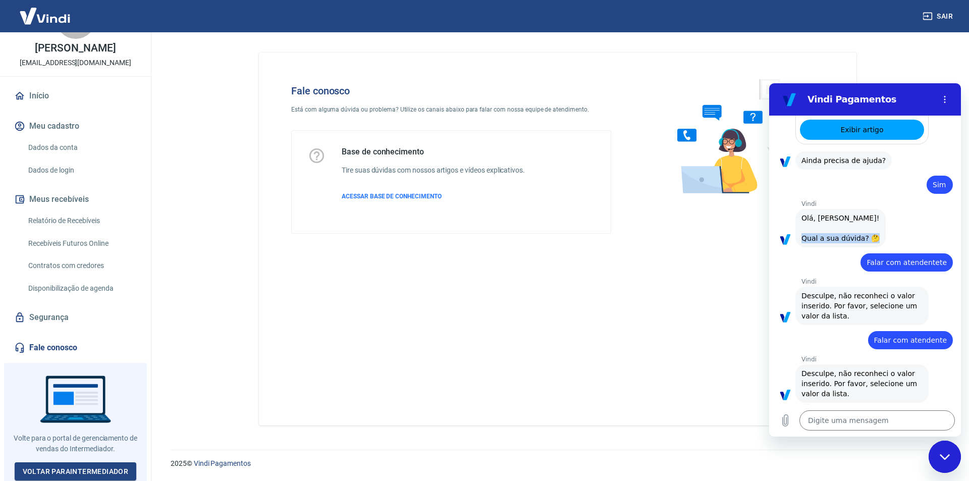
drag, startPoint x: 873, startPoint y: 281, endPoint x: 795, endPoint y: 288, distance: 78.6
click at [801, 247] on div "Vindi diz: [PERSON_NAME], [PERSON_NAME]! Qual a sua dúvida? 🤔" at bounding box center [840, 228] width 90 height 38
click at [790, 272] on div "diz: Falar com atendentete" at bounding box center [861, 259] width 184 height 24
drag, startPoint x: 787, startPoint y: 278, endPoint x: 790, endPoint y: 274, distance: 5.5
click at [790, 247] on figure at bounding box center [785, 239] width 16 height 16
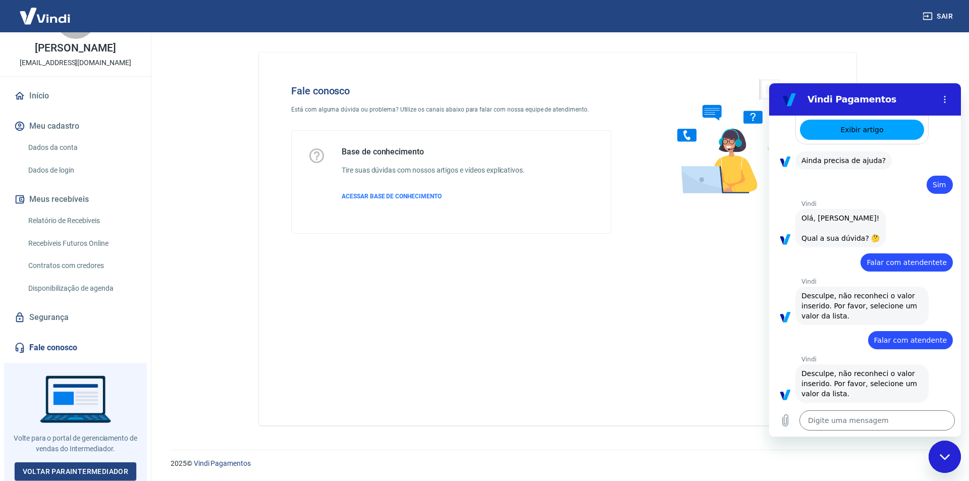
drag, startPoint x: 781, startPoint y: 283, endPoint x: 785, endPoint y: 279, distance: 5.7
click at [785, 247] on figure at bounding box center [785, 239] width 16 height 16
drag, startPoint x: 786, startPoint y: 278, endPoint x: 816, endPoint y: 268, distance: 31.4
click at [816, 247] on div "Vindi diz: [PERSON_NAME], [PERSON_NAME]! Qual a sua dúvida? 🤔" at bounding box center [840, 228] width 90 height 38
click at [787, 247] on figure at bounding box center [785, 239] width 16 height 16
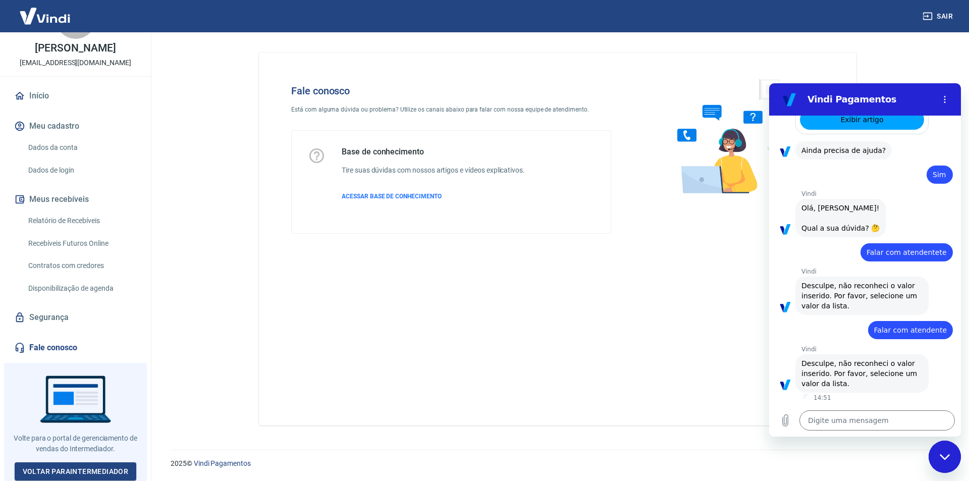
scroll to position [657, 0]
click at [852, 410] on textarea at bounding box center [877, 420] width 155 height 20
type textarea "E"
type textarea "x"
type textarea "En"
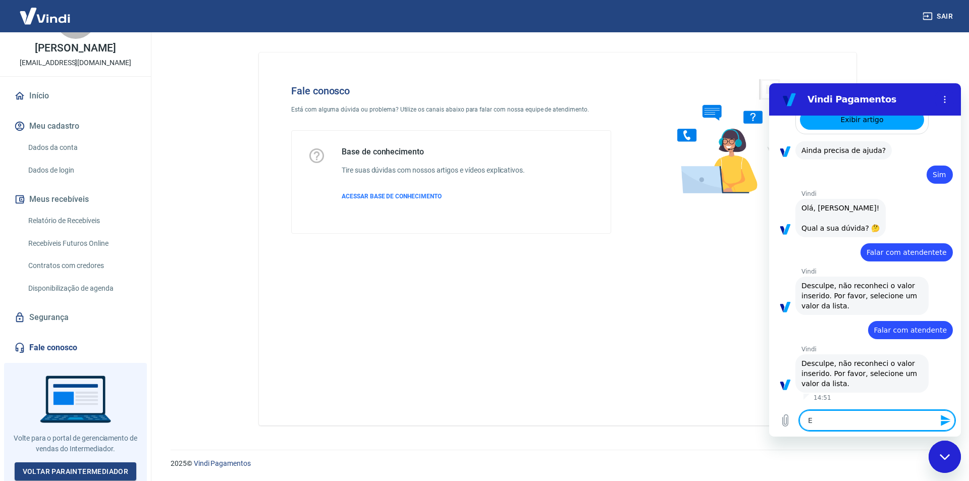
type textarea "x"
type textarea "Env"
type textarea "x"
type textarea "Envi"
type textarea "x"
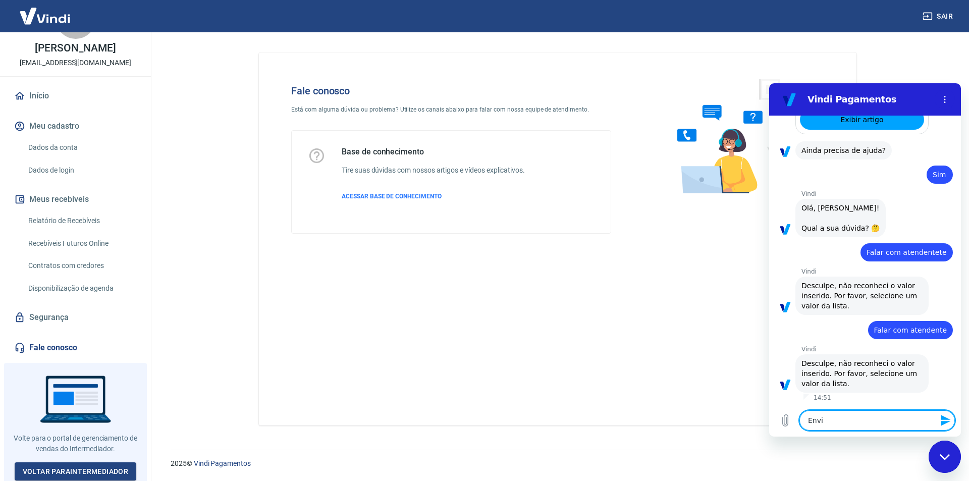
type textarea "Envie"
type textarea "x"
type textarea "Envie"
type textarea "x"
type textarea "Envie a"
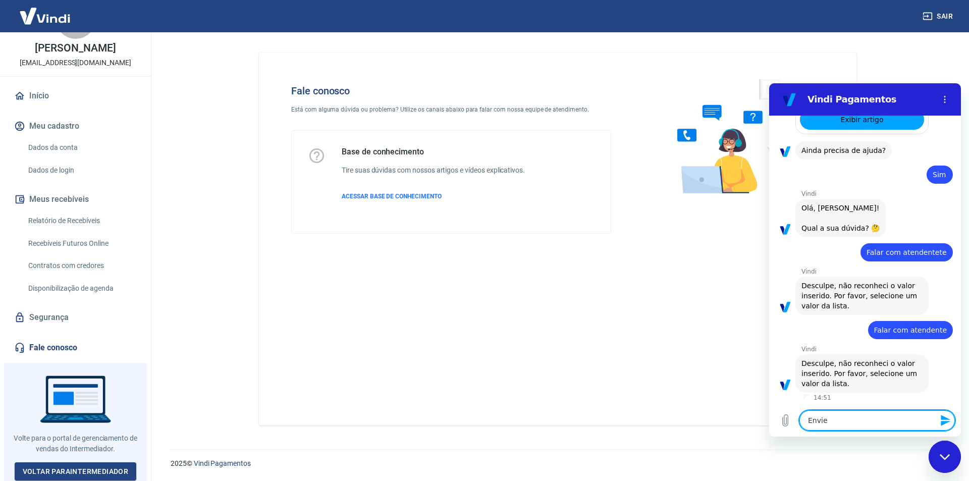
type textarea "x"
type textarea "Envie a"
type textarea "x"
type textarea "Envie a l"
type textarea "x"
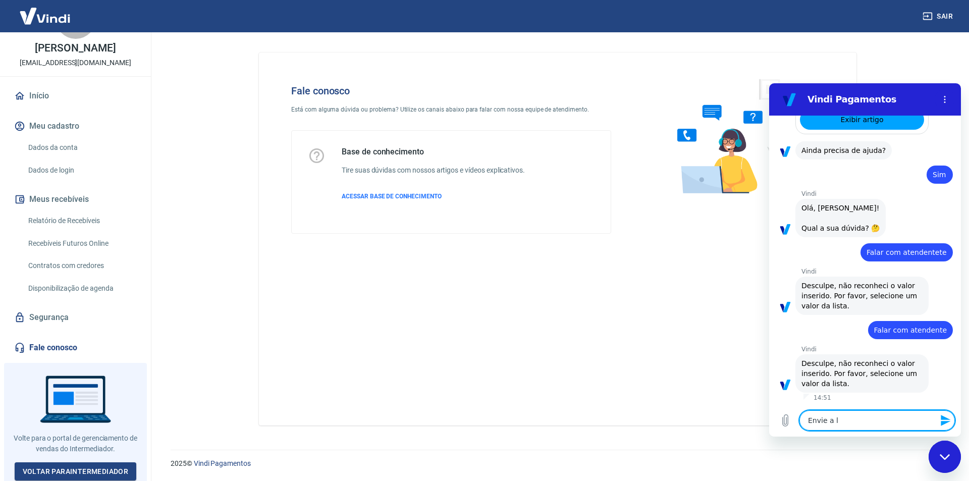
type textarea "Envie a li"
type textarea "x"
type textarea "Envie a lis"
type textarea "x"
type textarea "Envie a list"
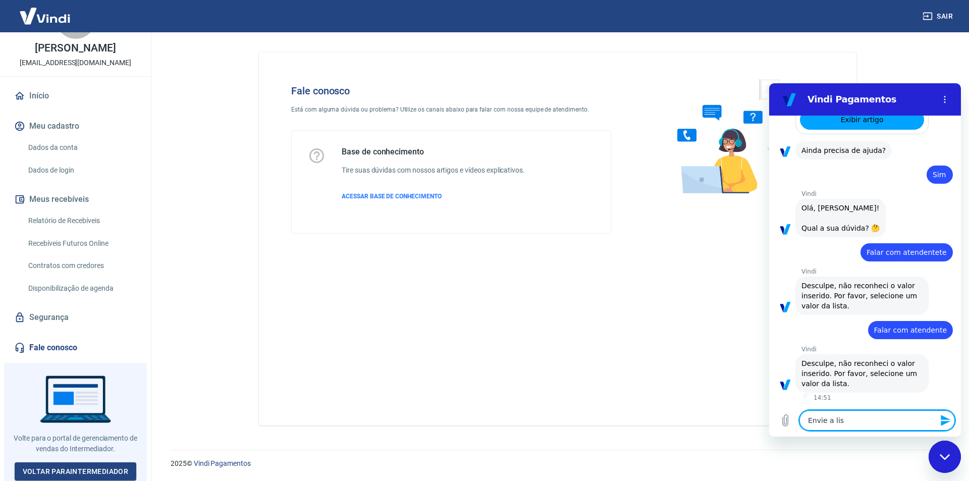
type textarea "x"
type textarea "Envie a lista"
type textarea "x"
type textarea "Envie a lista"
type textarea "x"
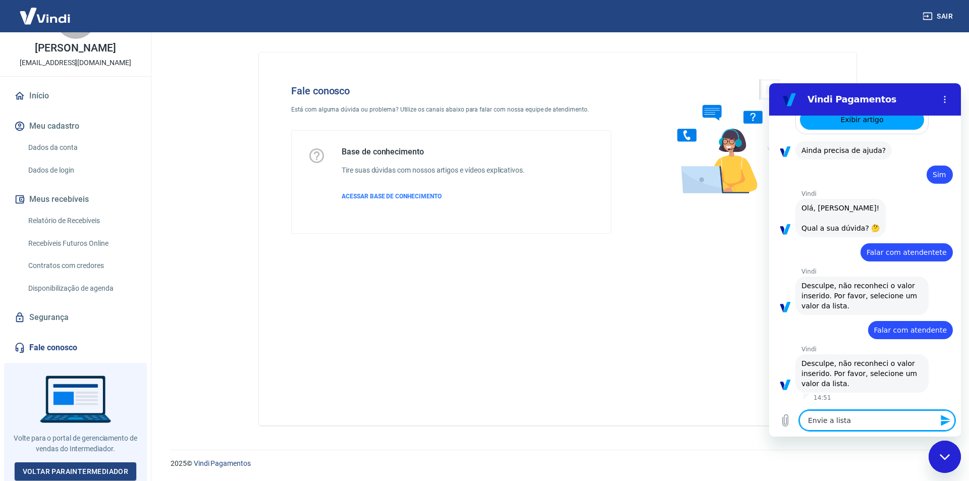
type textarea "Envie a lista n"
type textarea "x"
type textarea "Envie a lista no"
type textarea "x"
type textarea "Envie a lista nov"
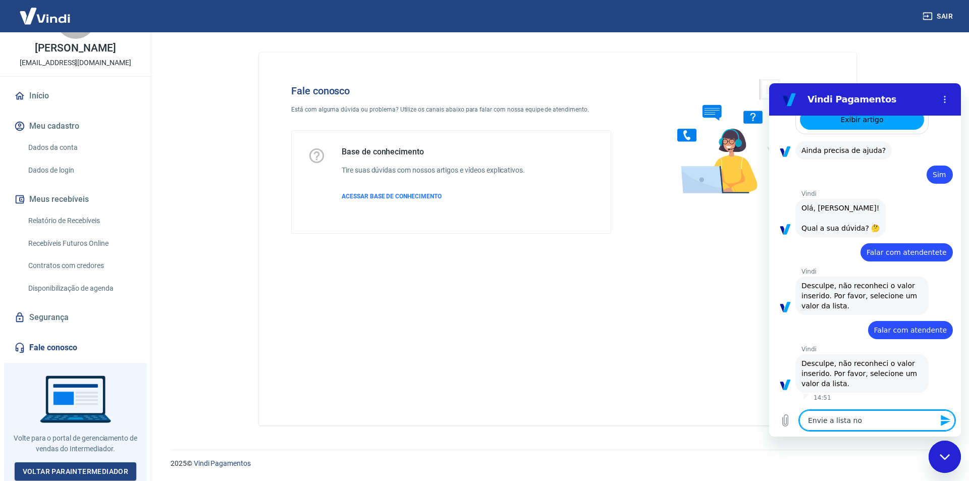
type textarea "x"
type textarea "Envie a lista nova"
type textarea "x"
type textarea "Envie a lista novam"
type textarea "x"
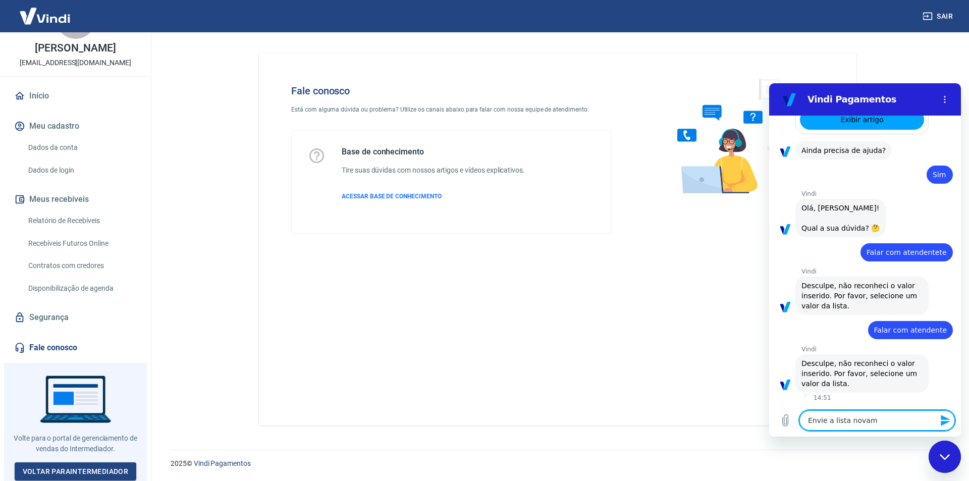
type textarea "Envie a lista novame"
type textarea "x"
type textarea "Envie a lista novamen"
type textarea "x"
type textarea "Envie a lista novament"
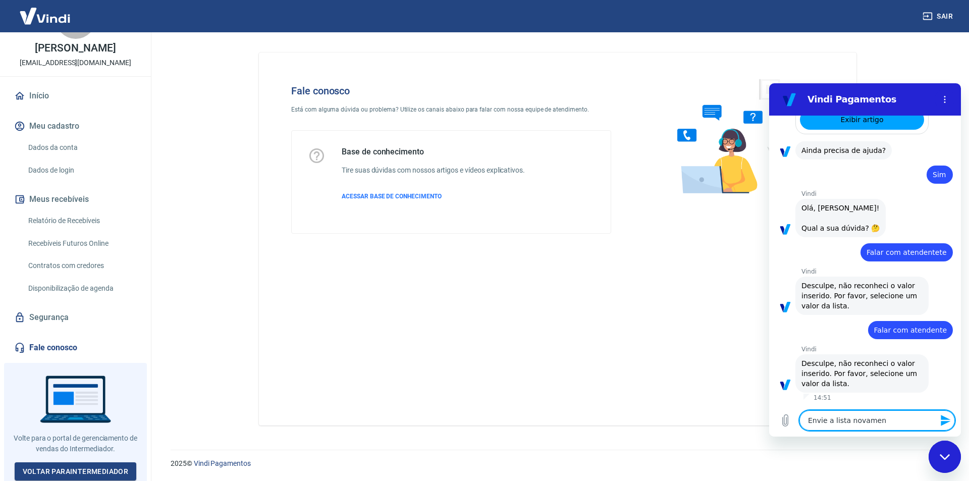
type textarea "x"
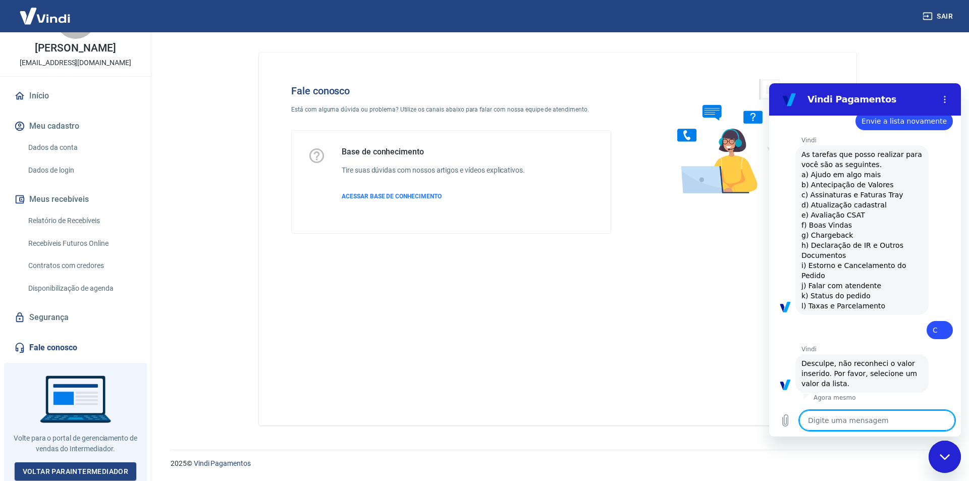
scroll to position [943, 0]
click at [855, 198] on span "As tarefas que posso realizar para você são as seguintes. a) Ajudo em algo mais…" at bounding box center [863, 230] width 123 height 160
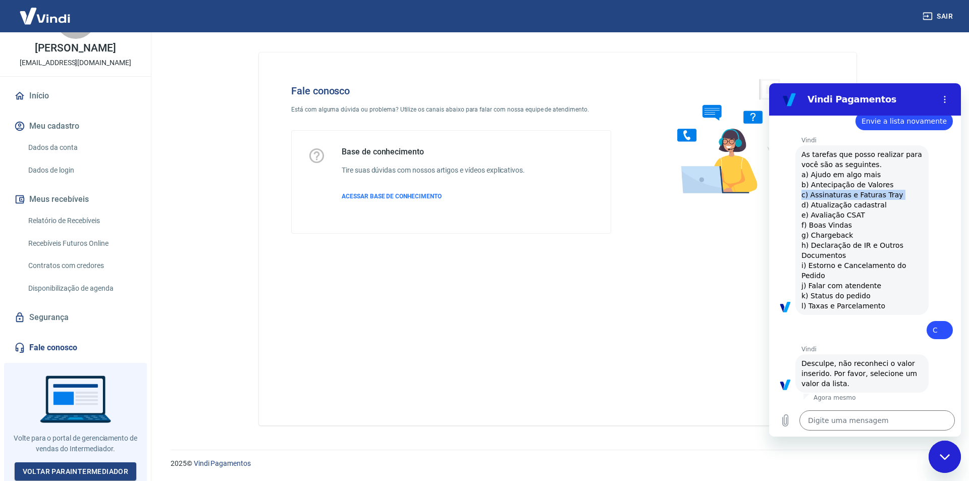
click at [855, 198] on span "As tarefas que posso realizar para você são as seguintes. a) Ajudo em algo mais…" at bounding box center [863, 230] width 123 height 160
copy span "c) Assinaturas e Faturas Tray"
click at [876, 423] on textarea at bounding box center [877, 420] width 155 height 20
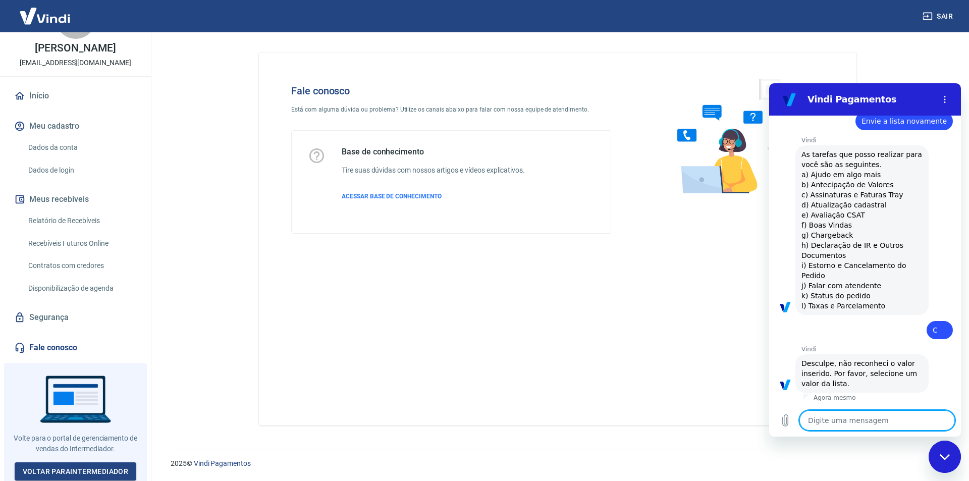
paste textarea "c) Assinaturas e Faturas Tray"
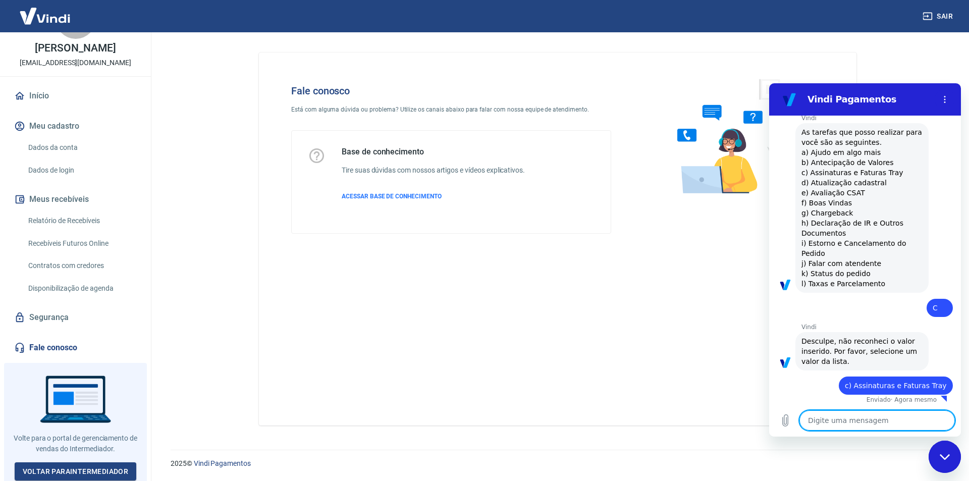
scroll to position [968, 0]
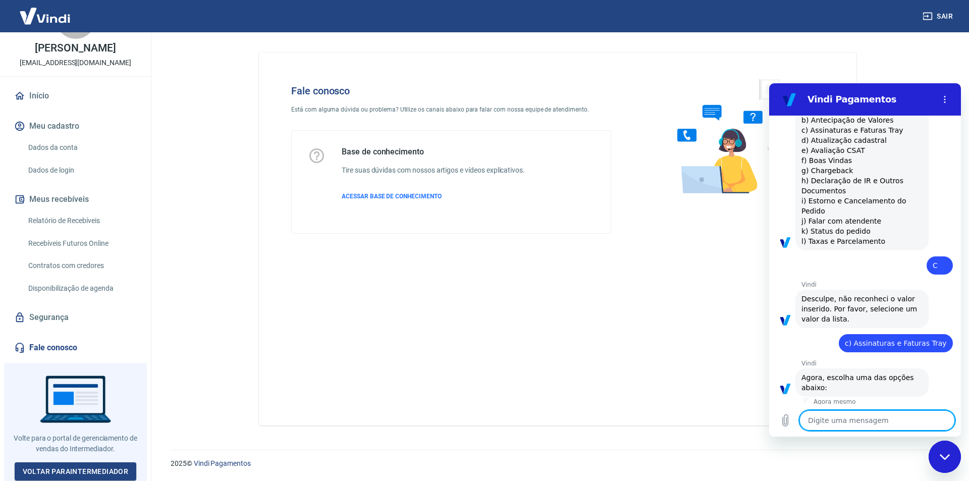
click at [846, 273] on div "14:50 diz: Olá, Boa tarde Enviado · 14:50 [PERSON_NAME] diz: [PERSON_NAME], [PE…" at bounding box center [865, 260] width 192 height 289
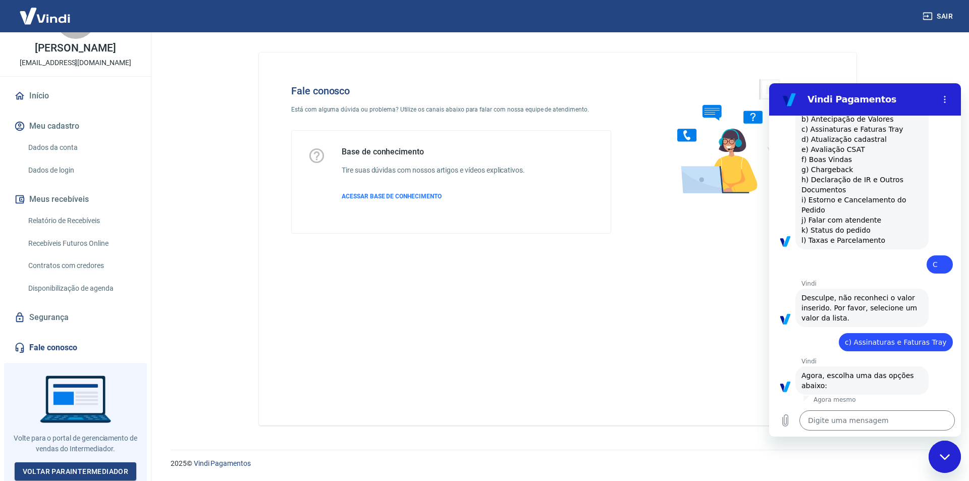
click at [847, 207] on div "Vindi diz: As tarefas que posso realizar para você são as seguintes. a) Ajudo e…" at bounding box center [861, 165] width 133 height 170
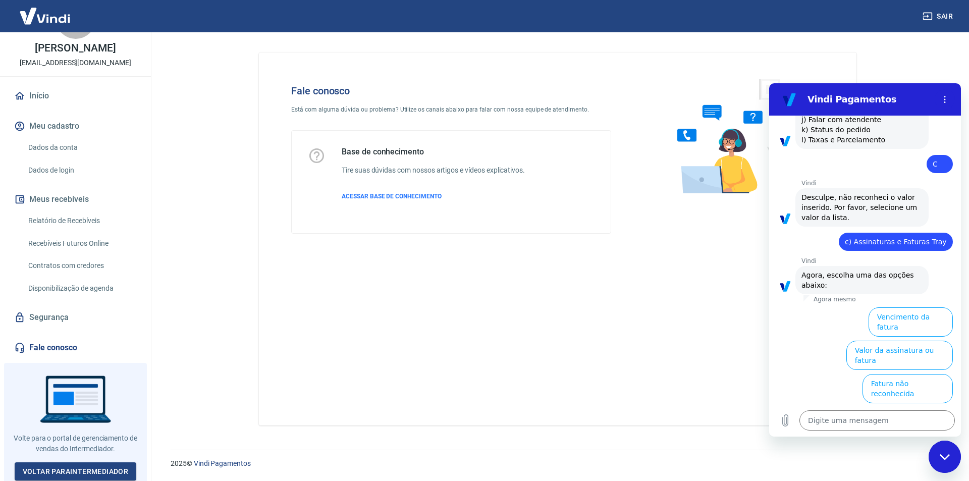
scroll to position [1069, 0]
click at [852, 144] on span "As tarefas que posso realizar para você são as seguintes. a) Ajudo em algo mais…" at bounding box center [863, 65] width 123 height 160
copy span "j) Falar com atendente"
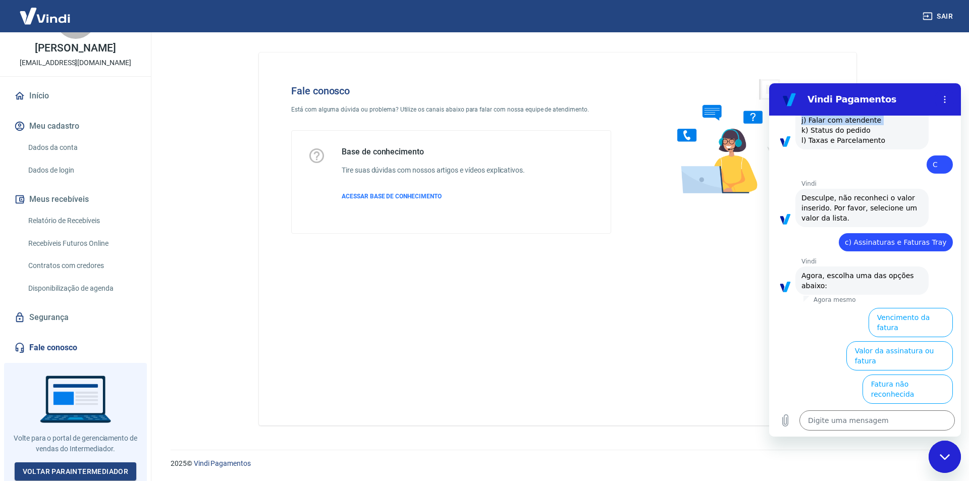
scroll to position [1220, 0]
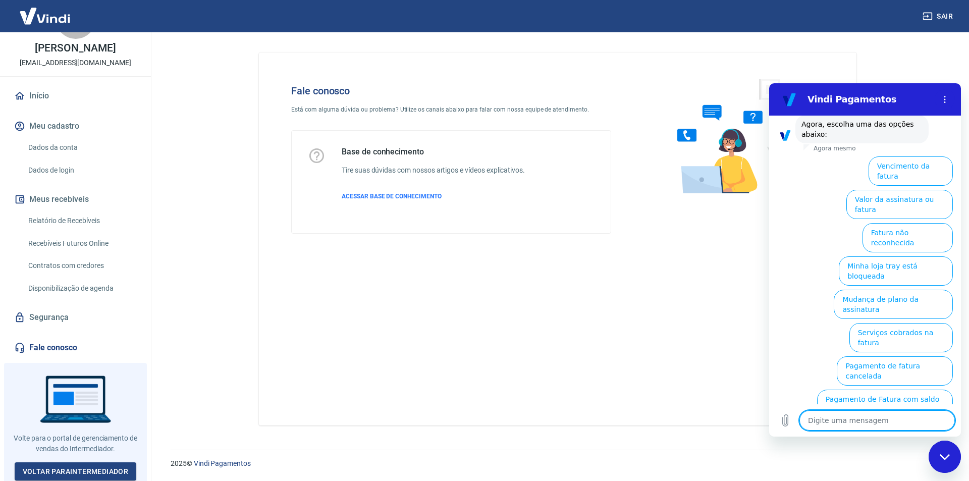
click at [847, 425] on textarea at bounding box center [877, 420] width 155 height 20
paste textarea "j) Falar com atendente"
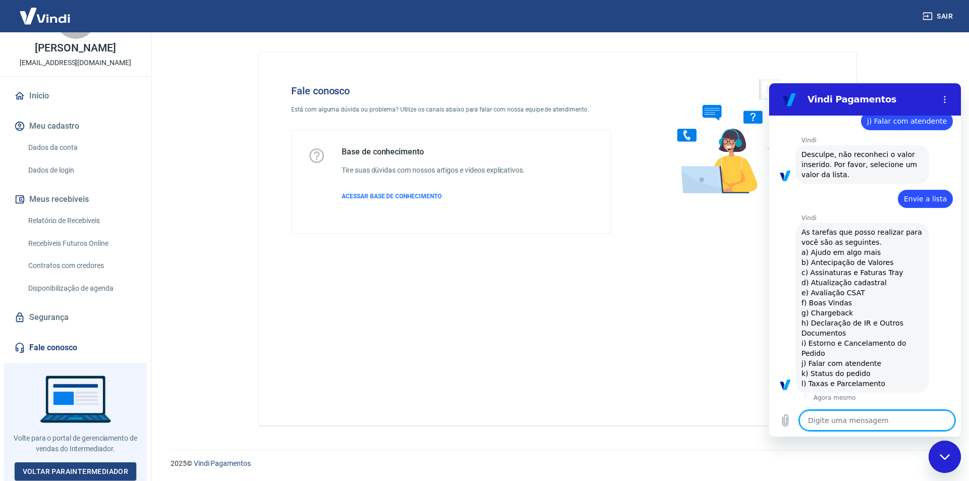
scroll to position [1298, 0]
click at [833, 360] on span "As tarefas que posso realizar para você são as seguintes. a) Ajudo em algo mais…" at bounding box center [863, 308] width 123 height 160
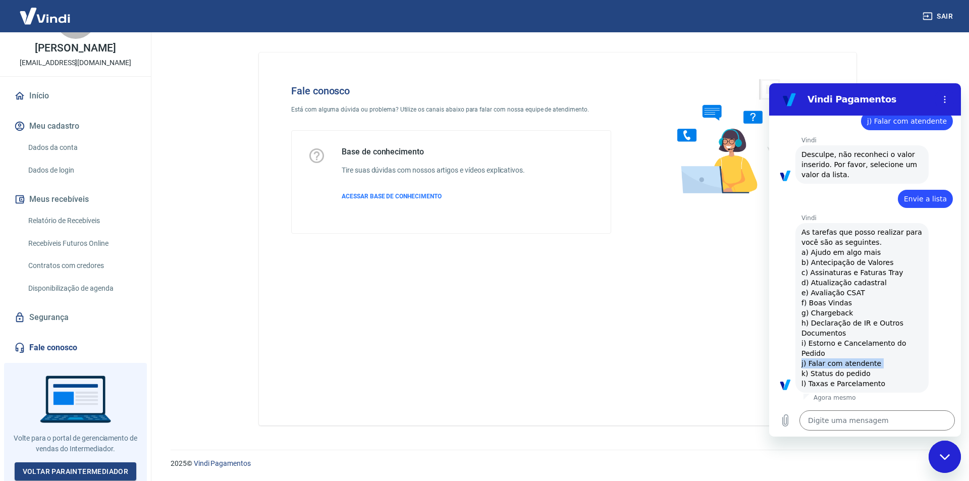
click at [833, 359] on span "As tarefas que posso realizar para você são as seguintes. a) Ajudo em algo mais…" at bounding box center [863, 308] width 123 height 160
copy span "j) Falar com atendente"
click at [881, 434] on div "Digite uma mensagem x" at bounding box center [865, 420] width 192 height 32
click at [884, 430] on textarea at bounding box center [877, 420] width 155 height 20
paste textarea "j) Falar com atendente"
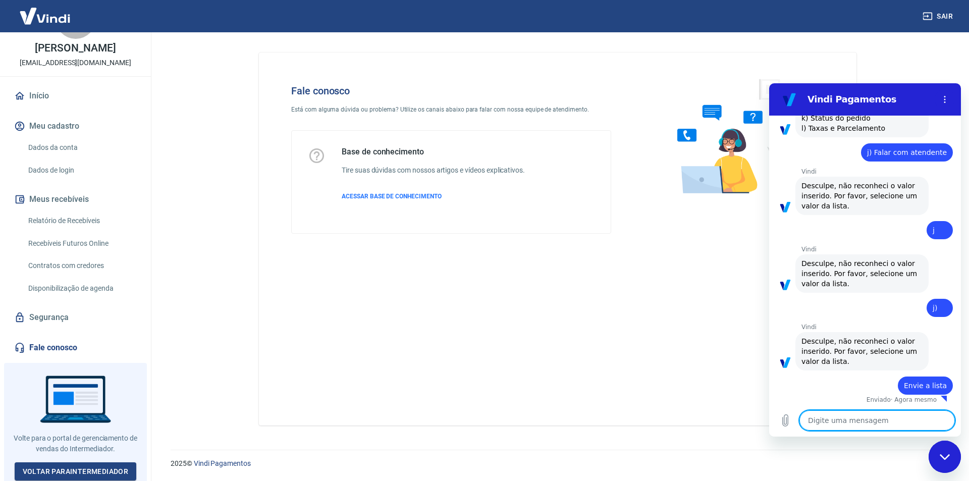
scroll to position [1402, 0]
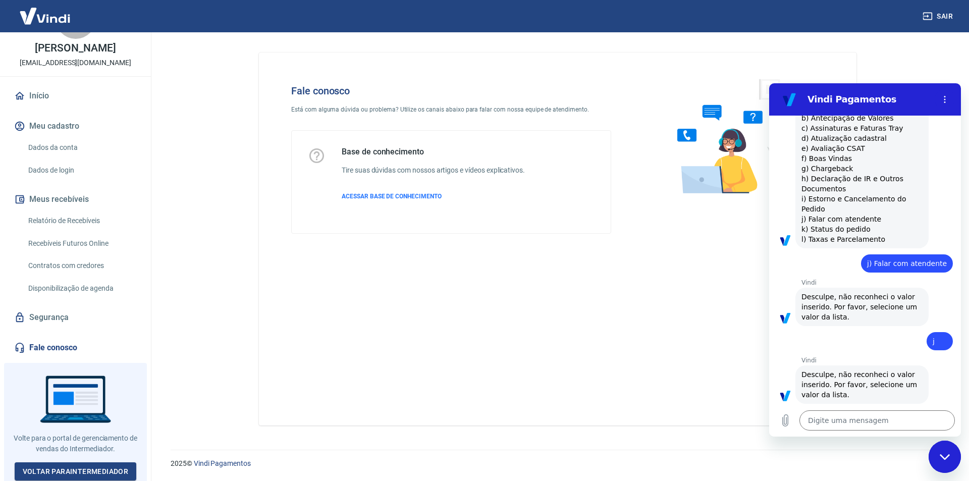
click at [896, 268] on span "j) Falar com atendente" at bounding box center [907, 263] width 80 height 8
copy span "j) Falar com atendente"
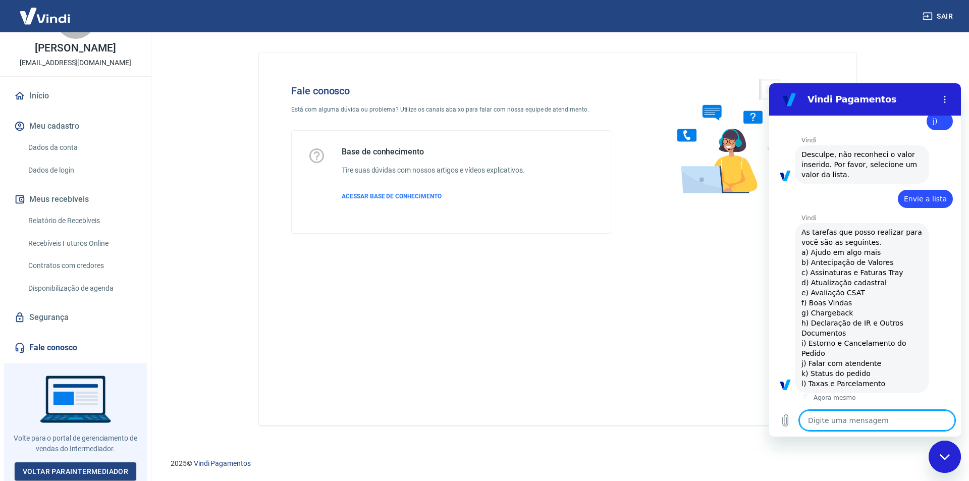
click at [830, 420] on textarea at bounding box center [877, 420] width 155 height 20
paste textarea "j) Falar com atendente"
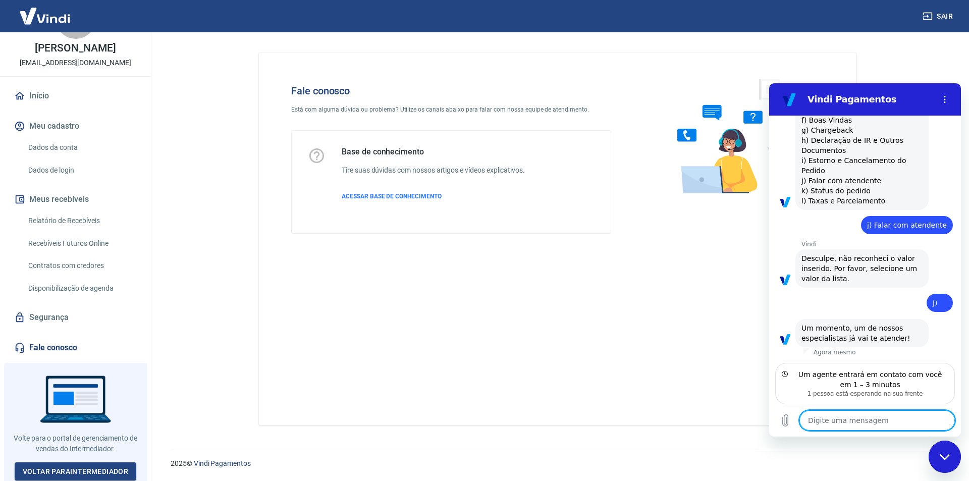
scroll to position [1923, 0]
click at [862, 400] on div "Um agente entrará em contato com você em 1 – 3 minutos 1 pessoa está esperando …" at bounding box center [865, 383] width 180 height 41
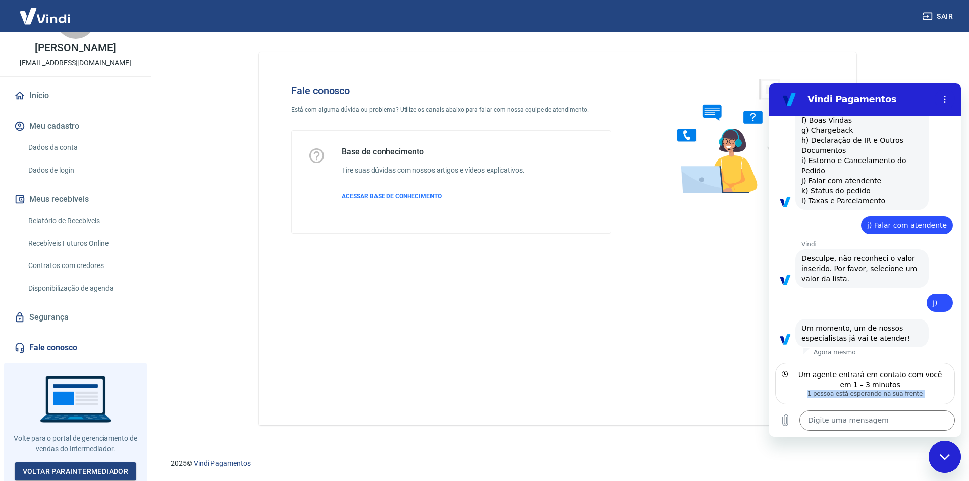
click at [862, 400] on div "Um agente entrará em contato com você em 1 – 3 minutos 1 pessoa está esperando …" at bounding box center [865, 383] width 180 height 41
click at [870, 391] on div "1 pessoa está esperando na sua frente" at bounding box center [865, 394] width 167 height 8
click at [880, 380] on div "Um agente entrará em contato com você em 1 – 3 minutos" at bounding box center [870, 379] width 156 height 20
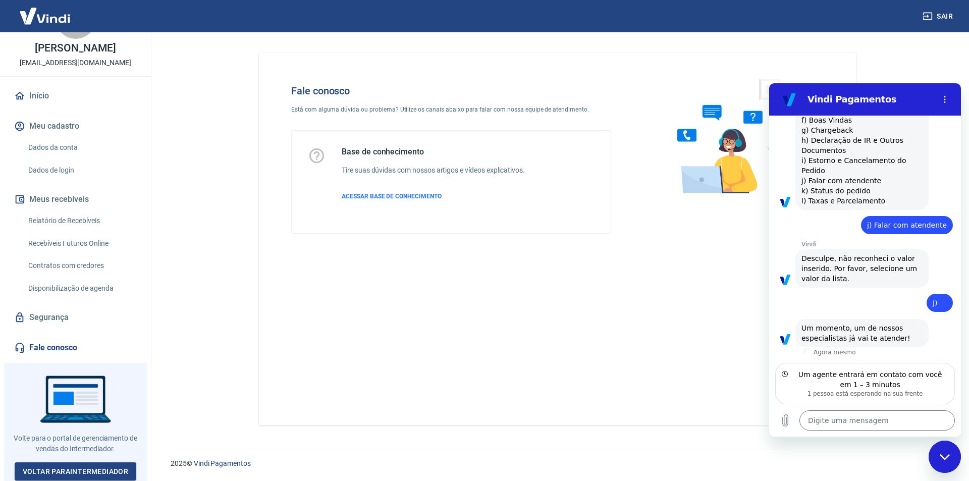
click at [880, 380] on div "Um agente entrará em contato com você em 1 – 3 minutos" at bounding box center [870, 379] width 156 height 20
click at [882, 378] on div "Um agente entrará em contato com você em 1 – 3 minutos" at bounding box center [870, 379] width 156 height 20
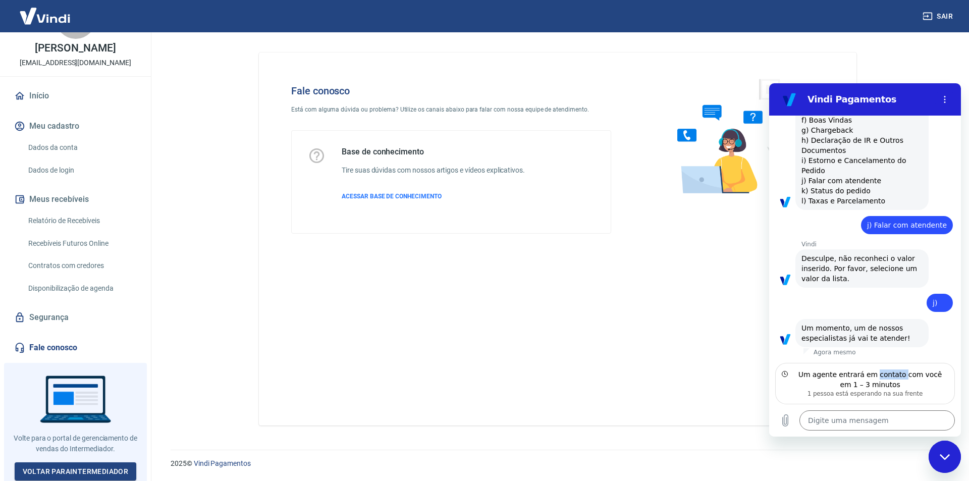
click at [882, 378] on div "Um agente entrará em contato com você em 1 – 3 minutos" at bounding box center [870, 379] width 156 height 20
click at [873, 421] on textarea at bounding box center [877, 420] width 155 height 20
click at [877, 377] on div "Um agente entrará em contato com você em 1 – 3 minutos" at bounding box center [870, 379] width 156 height 20
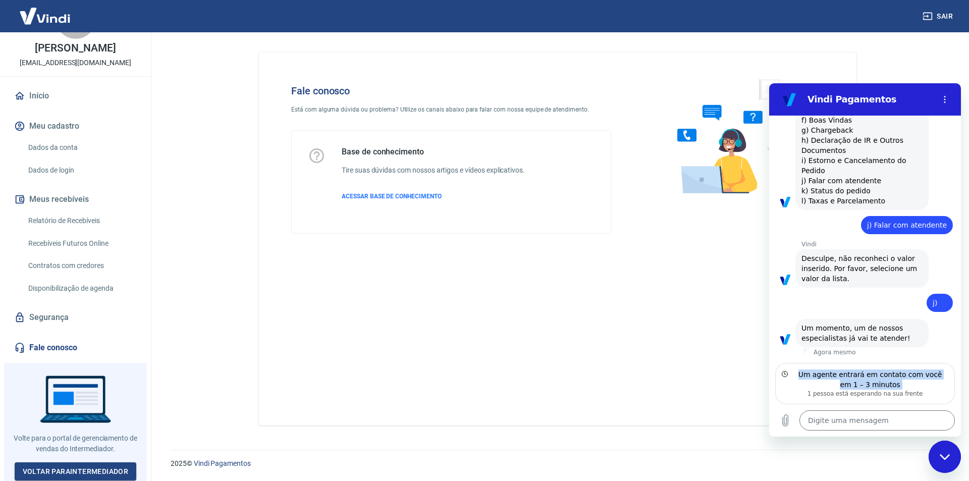
click at [877, 377] on div "Um agente entrará em contato com você em 1 – 3 minutos" at bounding box center [870, 379] width 156 height 20
click at [815, 373] on div "Um agente entrará em contato com você em 1 – 3 minutos" at bounding box center [870, 379] width 156 height 20
drag, startPoint x: 847, startPoint y: 370, endPoint x: 855, endPoint y: 376, distance: 9.5
click at [850, 372] on div "Um agente entrará em contato com você em 1 – 3 minutos" at bounding box center [870, 379] width 156 height 20
click at [855, 376] on div "Um agente entrará em contato com você em 1 – 3 minutos" at bounding box center [870, 379] width 156 height 20
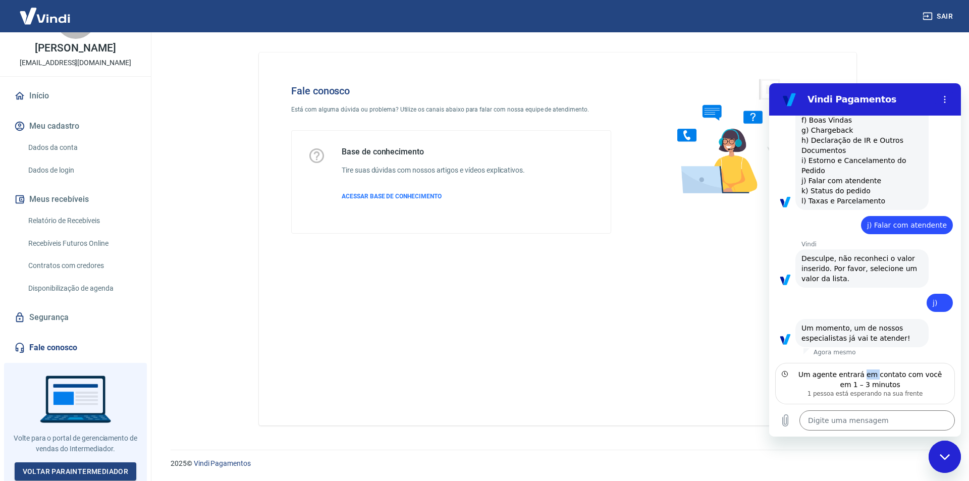
click at [855, 376] on div "Um agente entrará em contato com você em 1 – 3 minutos" at bounding box center [870, 379] width 156 height 20
click at [795, 369] on div "Um agente entrará em contato com você em 1 – 3 minutos" at bounding box center [870, 379] width 156 height 20
drag, startPoint x: 776, startPoint y: 374, endPoint x: 931, endPoint y: 383, distance: 155.2
click at [931, 383] on div "Um agente entrará em contato com você em 1 – 3 minutos 1 pessoa está esperando …" at bounding box center [865, 383] width 180 height 41
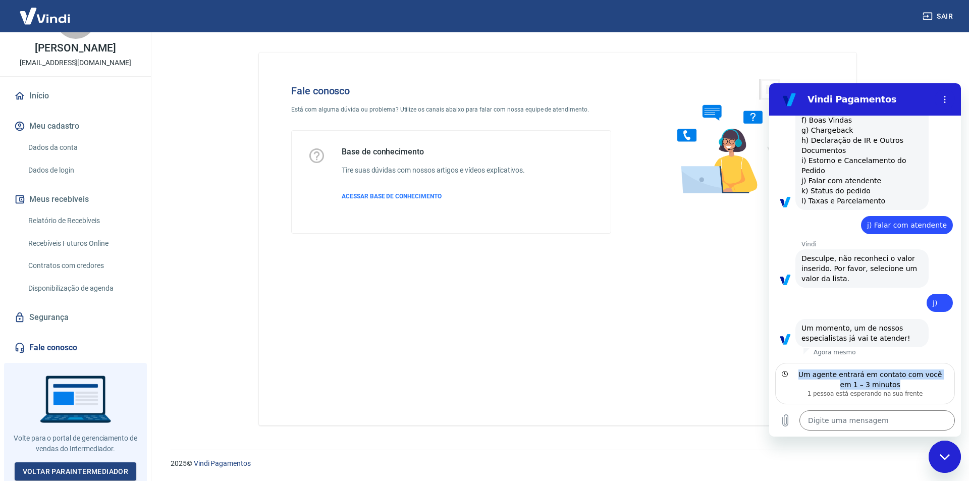
click at [931, 383] on div "Um agente entrará em contato com você em 1 – 3 minutos" at bounding box center [870, 379] width 156 height 20
click at [895, 379] on div "Um agente entrará em contato com você em 1 – 3 minutos" at bounding box center [870, 379] width 156 height 20
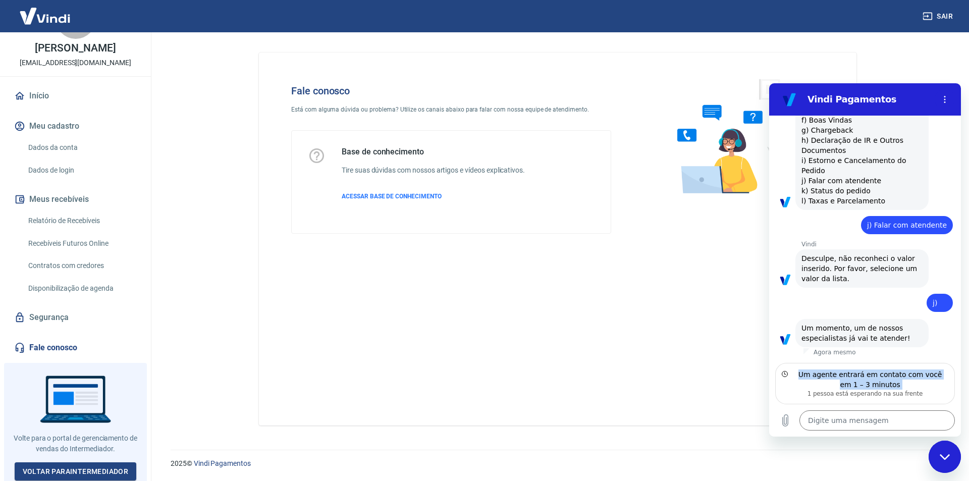
click at [895, 379] on div "Um agente entrará em contato com você em 1 – 3 minutos" at bounding box center [870, 379] width 156 height 20
click at [864, 383] on div "Um agente entrará em contato com você em 1 – 3 minutos" at bounding box center [870, 379] width 156 height 20
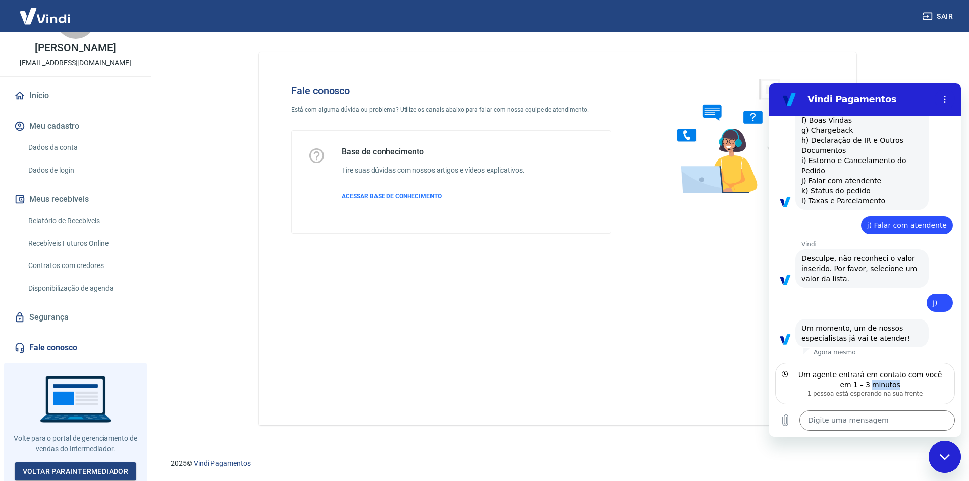
click at [864, 383] on div "Um agente entrará em contato com você em 1 – 3 minutos" at bounding box center [870, 379] width 156 height 20
click at [899, 378] on div "Um agente entrará em contato com você em 1 – 3 minutos" at bounding box center [870, 379] width 156 height 20
click at [825, 414] on textarea at bounding box center [877, 420] width 155 height 20
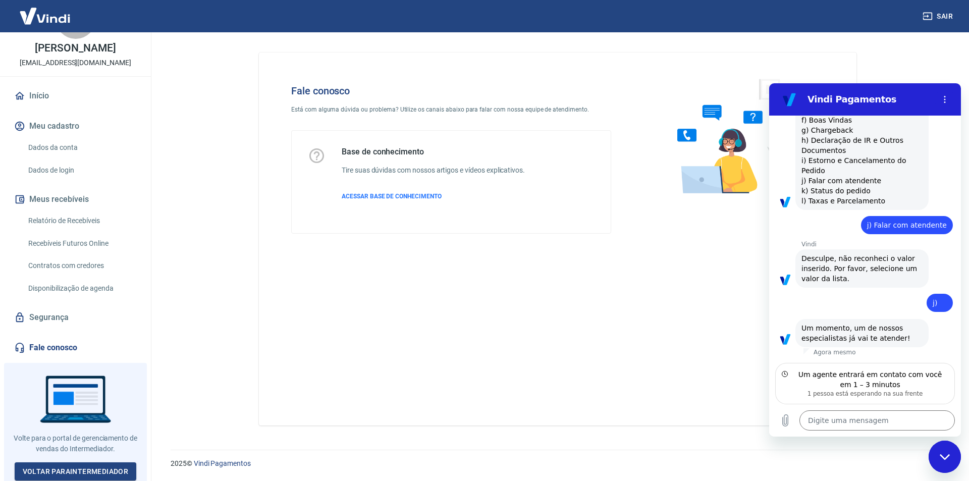
click at [833, 406] on div "Digite uma mensagem x" at bounding box center [865, 420] width 192 height 32
click at [837, 397] on div "Um agente entrará em contato com você em 1 – 3 minutos 1 pessoa está esperando …" at bounding box center [865, 383] width 180 height 41
click at [837, 397] on div "1 pessoa está esperando na sua frente" at bounding box center [865, 394] width 167 height 8
click at [838, 429] on textarea at bounding box center [877, 420] width 155 height 20
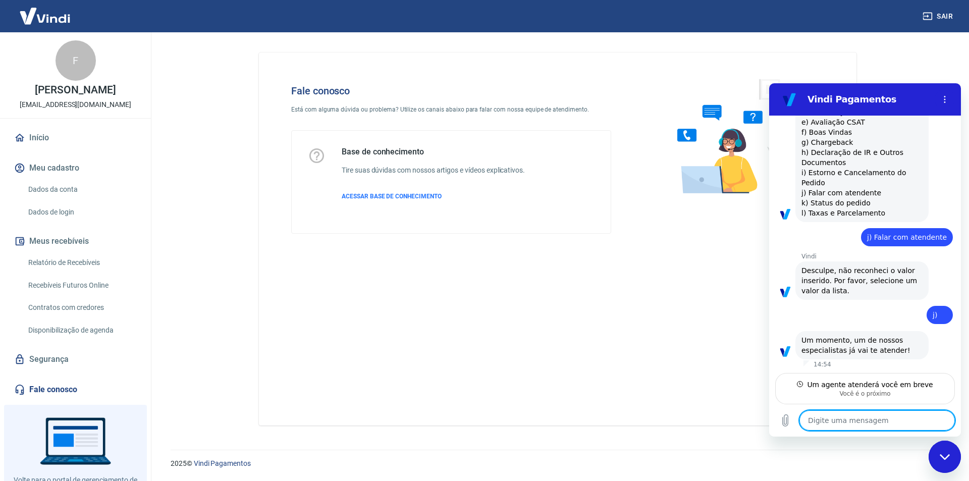
scroll to position [1913, 0]
click at [832, 393] on div "Você é o próximo" at bounding box center [865, 394] width 167 height 8
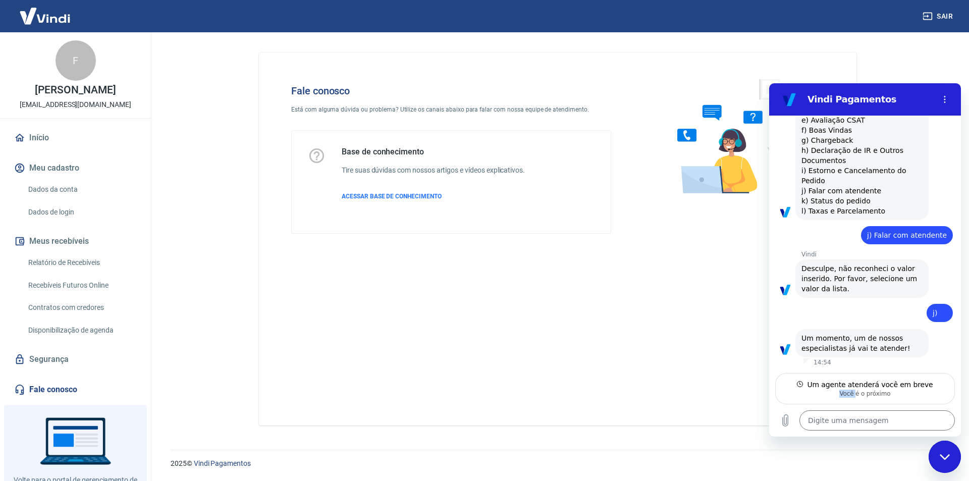
click at [832, 393] on div "Você é o próximo" at bounding box center [865, 394] width 167 height 8
click at [833, 413] on textarea at bounding box center [877, 420] width 155 height 20
click at [864, 299] on div "Web User 68a367c553533c2039f22024 diz: j)" at bounding box center [861, 310] width 184 height 24
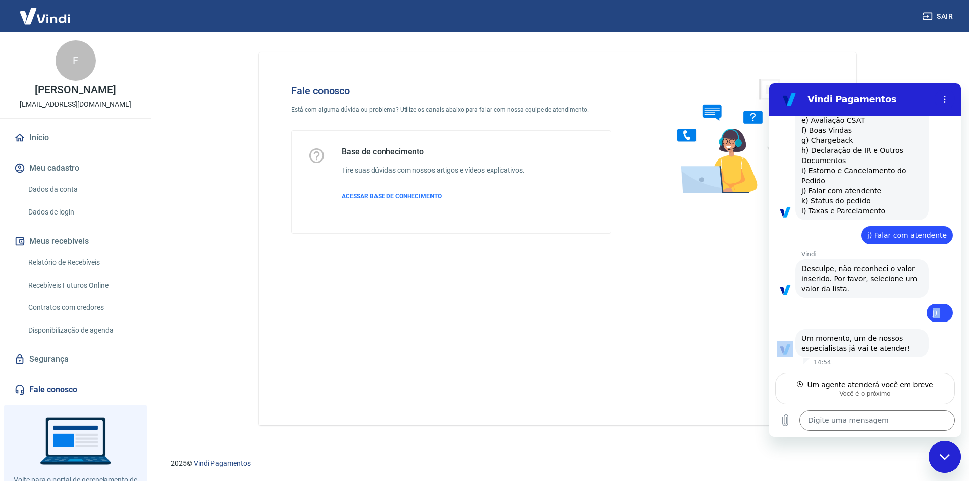
click at [864, 299] on div "Web User 68a367c553533c2039f22024 diz: j)" at bounding box center [861, 310] width 184 height 24
click at [876, 201] on div "Vindi diz: As tarefas que posso realizar para você são as seguintes. a) Ajudo e…" at bounding box center [861, 135] width 133 height 170
click at [876, 199] on div "Vindi diz: As tarefas que posso realizar para você são as seguintes. a) Ajudo e…" at bounding box center [861, 135] width 133 height 170
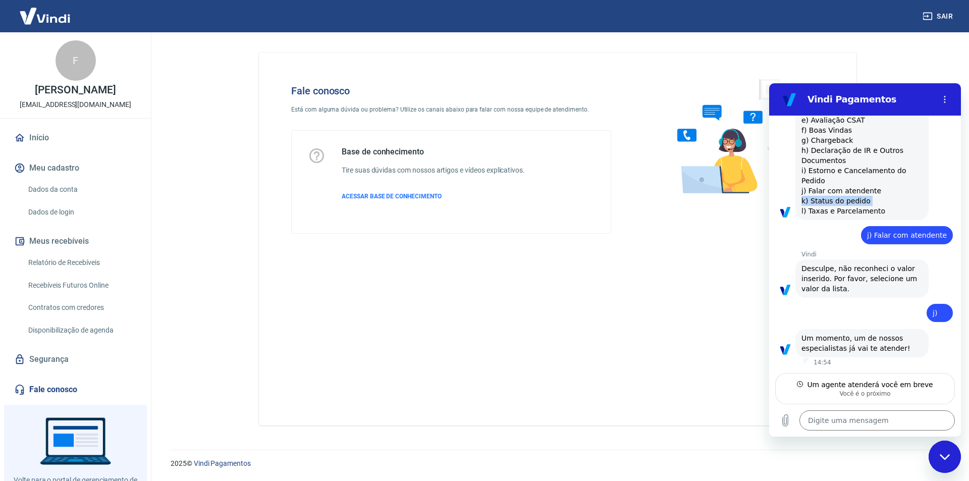
click at [876, 199] on div "Vindi diz: As tarefas que posso realizar para você são as seguintes. a) Ajudo e…" at bounding box center [861, 135] width 133 height 170
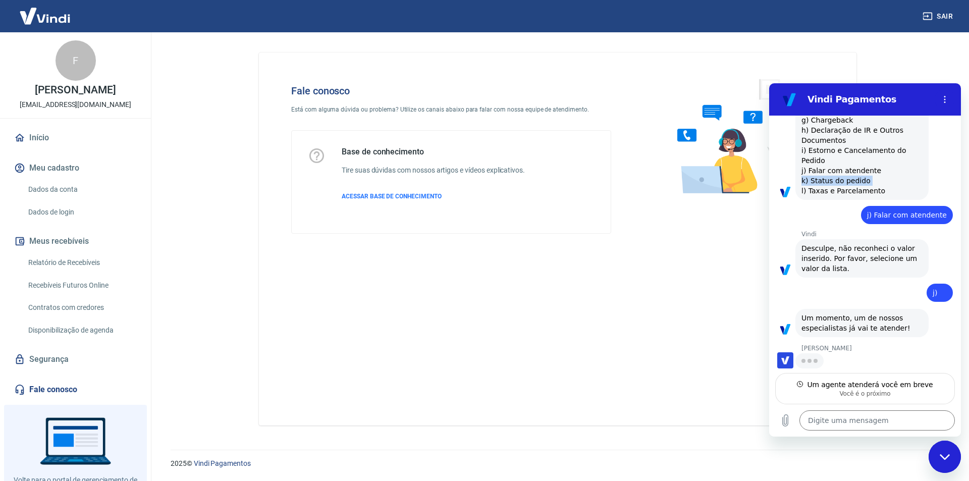
scroll to position [1932, 0]
click at [882, 417] on textarea at bounding box center [877, 420] width 155 height 20
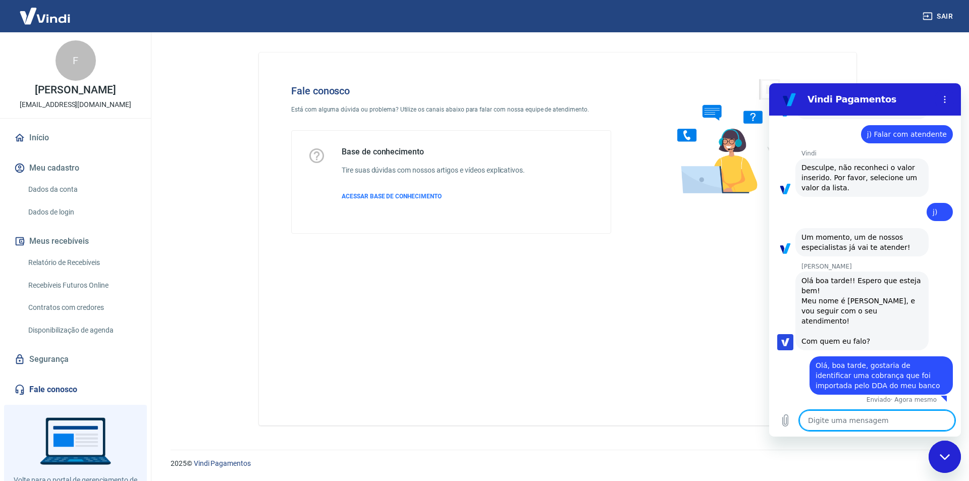
scroll to position [2005, 0]
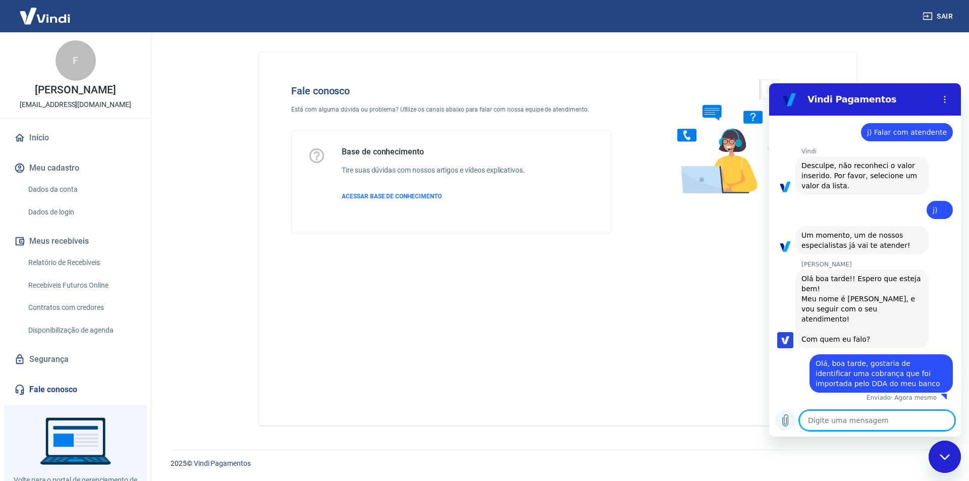
click at [788, 426] on icon "Carregar arquivo" at bounding box center [785, 420] width 12 height 12
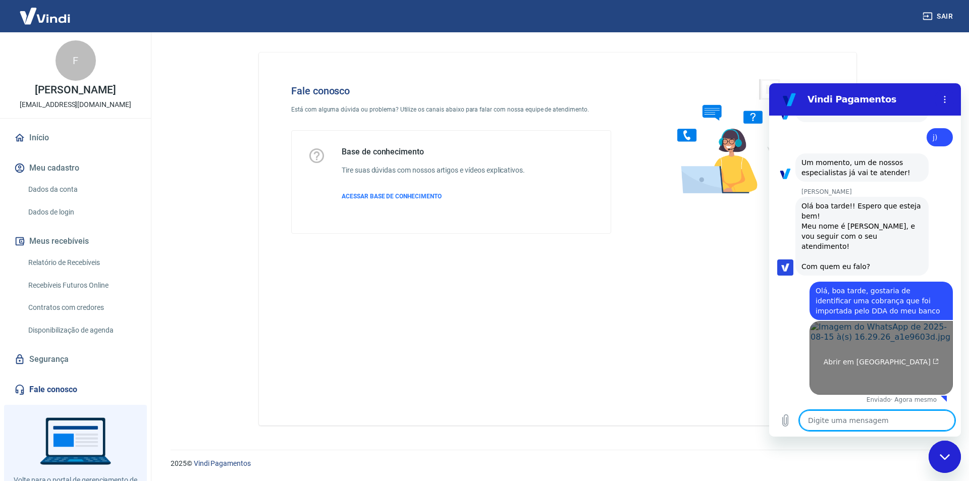
scroll to position [2080, 0]
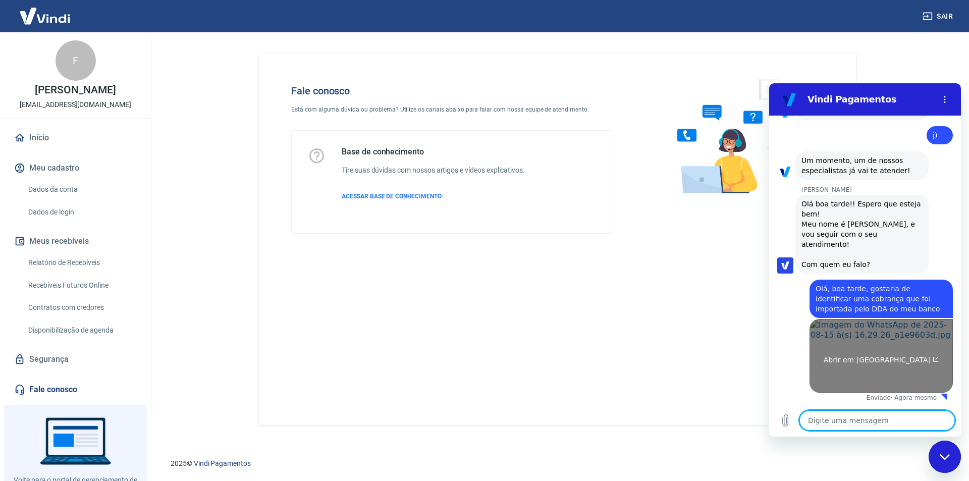
click at [841, 374] on link "Abrir em [GEOGRAPHIC_DATA]" at bounding box center [881, 356] width 143 height 74
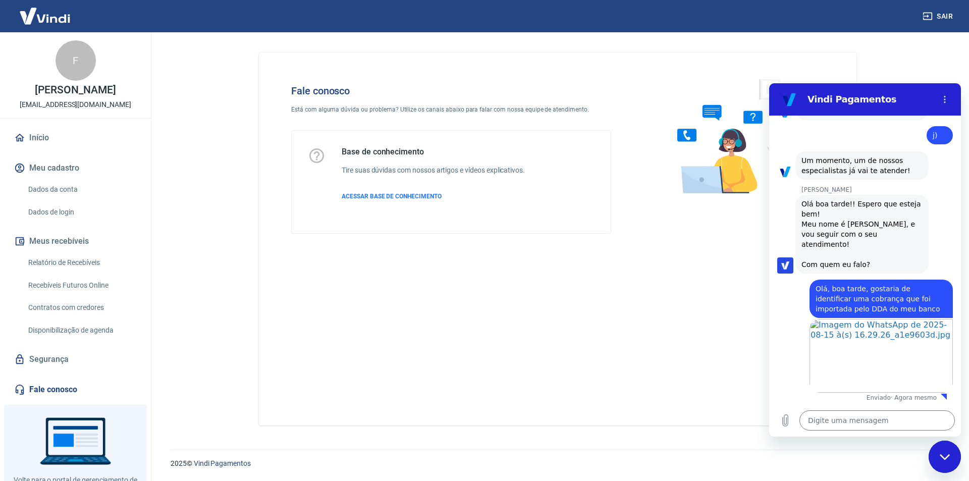
click at [812, 306] on div "diz: Olá, boa tarde, gostaria de identificar uma cobrança que foi importada pel…" at bounding box center [881, 299] width 143 height 38
click at [814, 300] on div "diz: Olá, boa tarde, gostaria de identificar uma cobrança que foi importada pel…" at bounding box center [881, 299] width 143 height 38
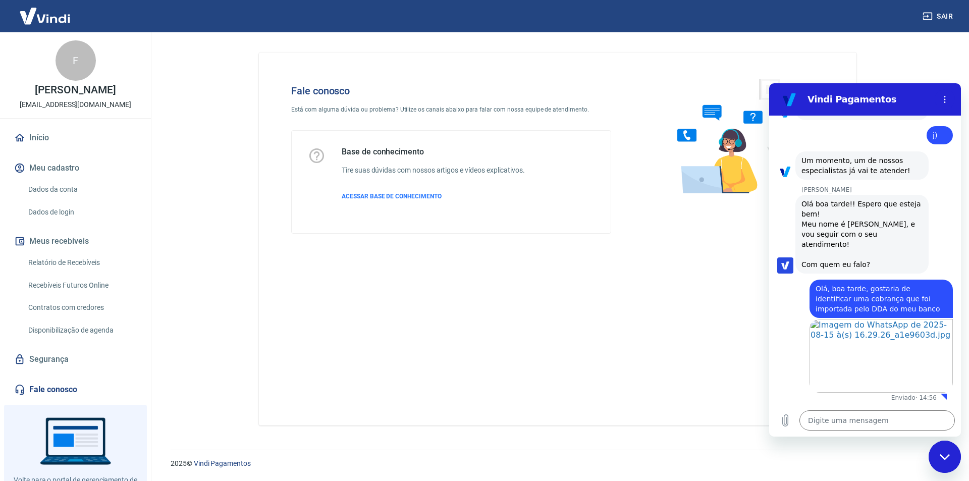
click at [814, 300] on div "diz: Olá, boa tarde, gostaria de identificar uma cobrança que foi importada pel…" at bounding box center [881, 299] width 143 height 38
click at [813, 303] on div "diz: Olá, boa tarde, gostaria de identificar uma cobrança que foi importada pel…" at bounding box center [881, 299] width 143 height 38
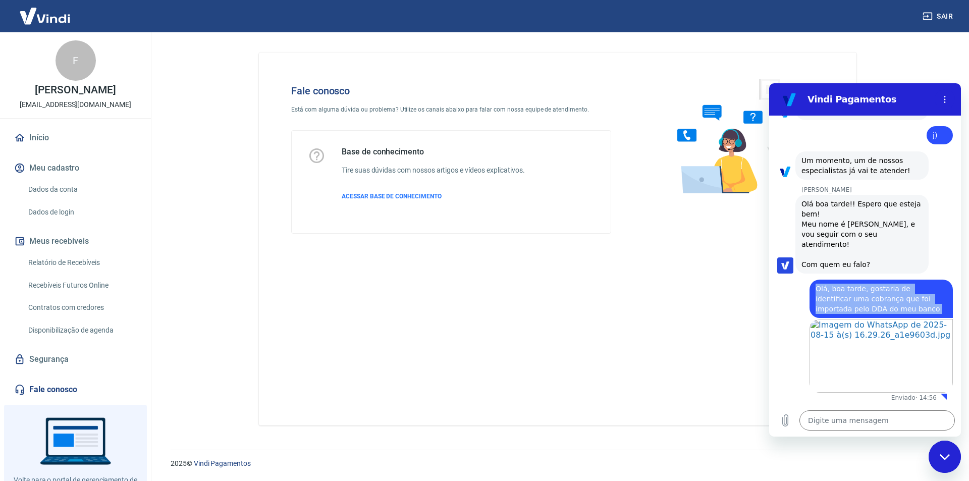
click at [879, 300] on span "Olá, boa tarde, gostaria de identificar uma cobrança que foi importada pelo DDA…" at bounding box center [878, 299] width 125 height 28
click at [878, 300] on span "Olá, boa tarde, gostaria de identificar uma cobrança que foi importada pelo DDA…" at bounding box center [878, 299] width 125 height 28
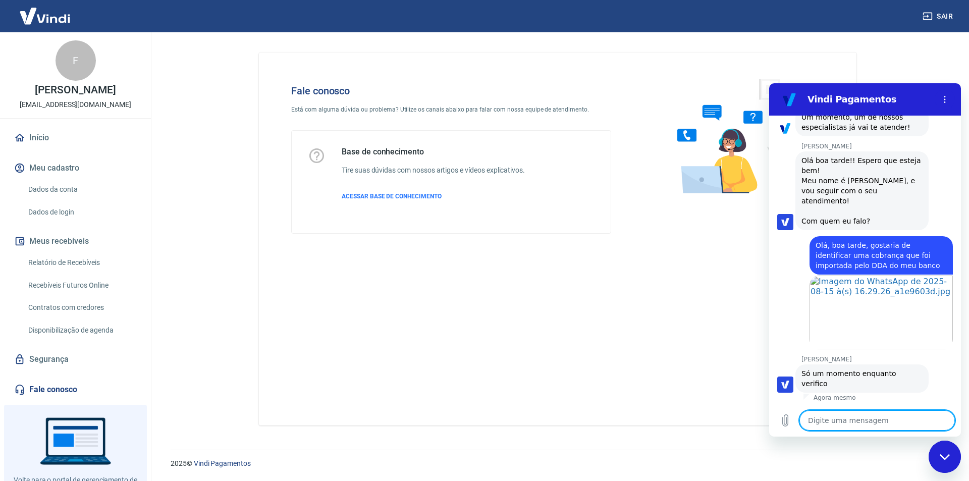
scroll to position [2113, 0]
click at [833, 415] on textarea at bounding box center [877, 420] width 155 height 20
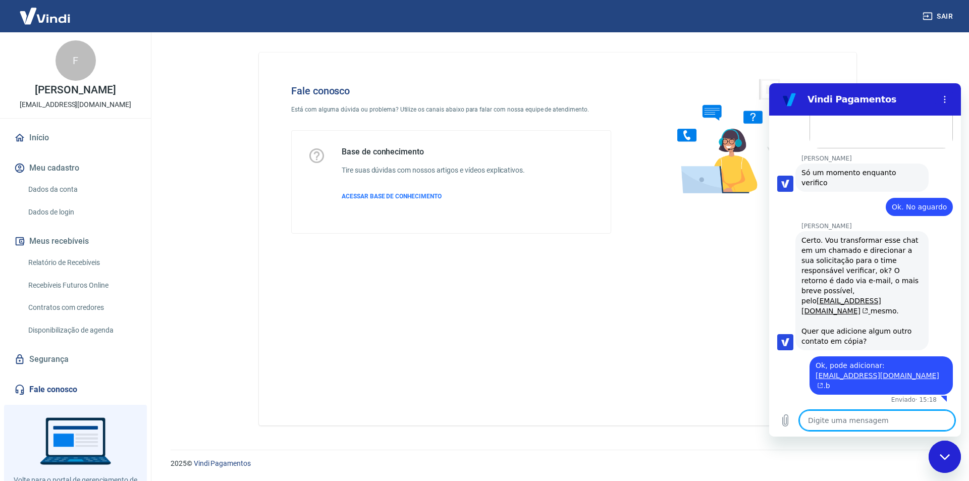
scroll to position [2296, 0]
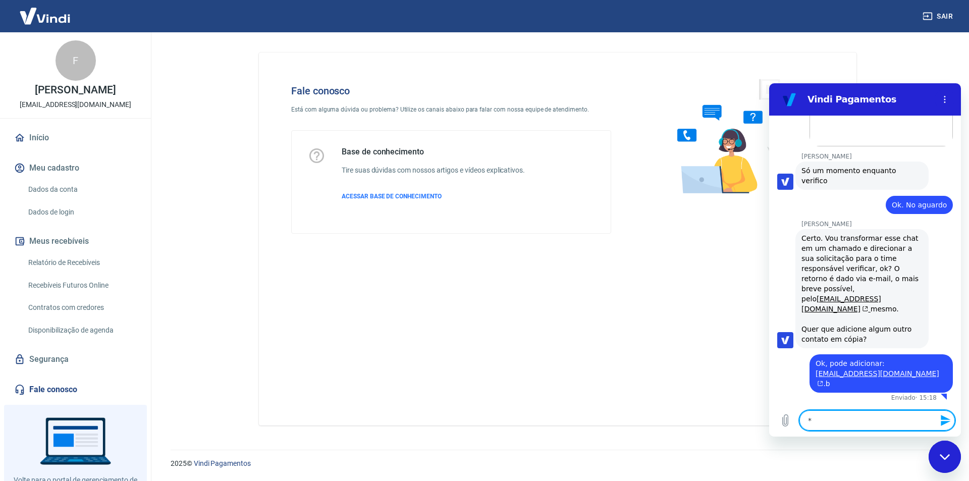
click at [823, 427] on textarea "*" at bounding box center [877, 420] width 155 height 20
paste textarea "[EMAIL_ADDRESS][DOMAIN_NAME]"
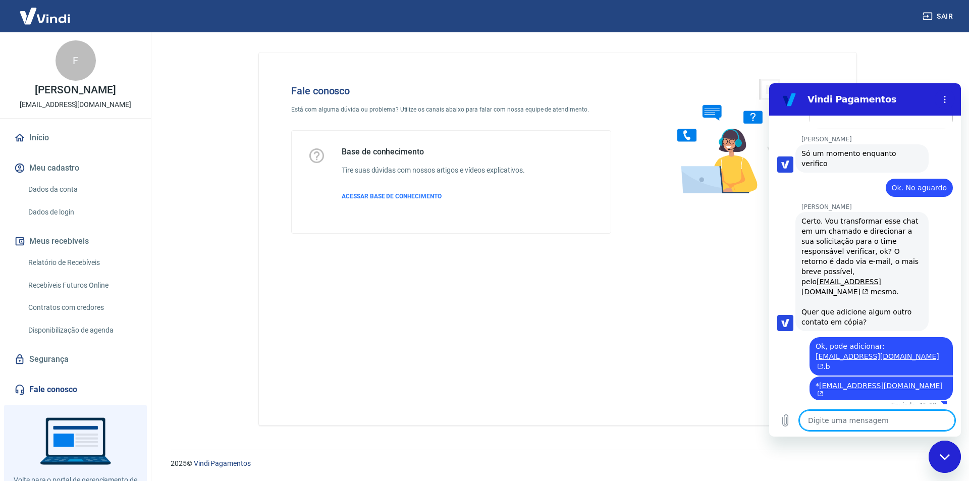
scroll to position [2315, 0]
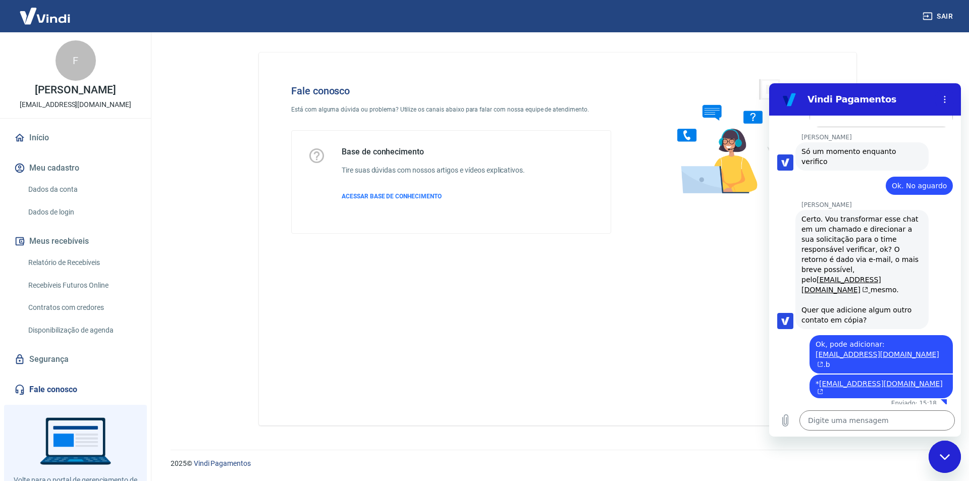
click at [232, 474] on div "2025 © Vindi Pagamentos" at bounding box center [557, 459] width 799 height 43
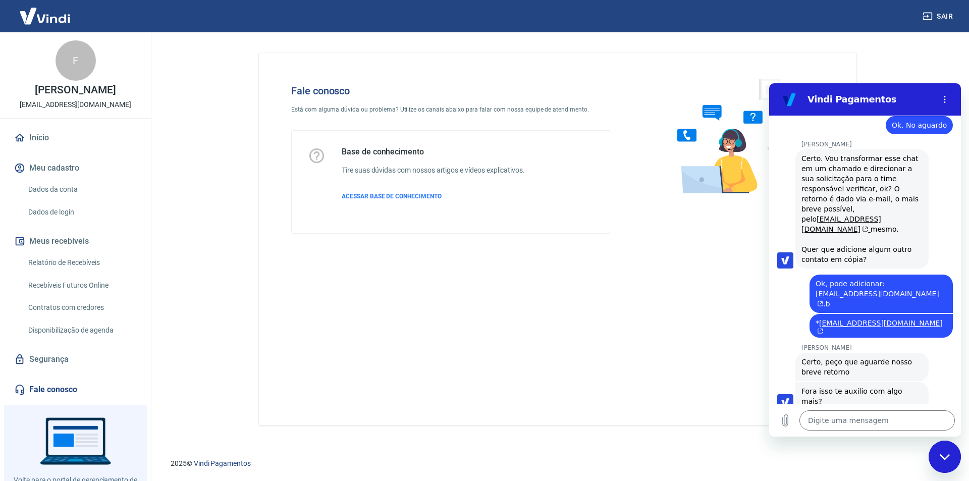
scroll to position [2378, 0]
click at [185, 451] on div "2025 © Vindi Pagamentos" at bounding box center [557, 459] width 799 height 43
click at [895, 427] on textarea at bounding box center [877, 420] width 155 height 20
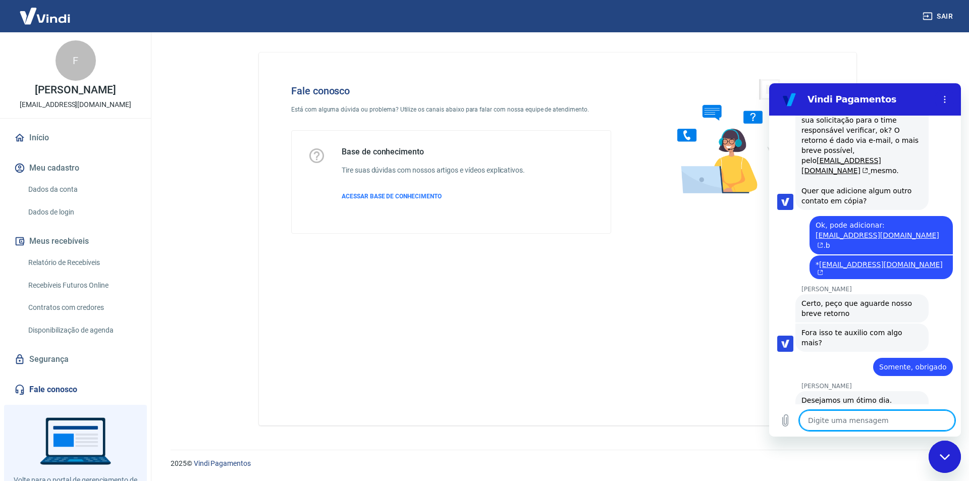
scroll to position [2456, 0]
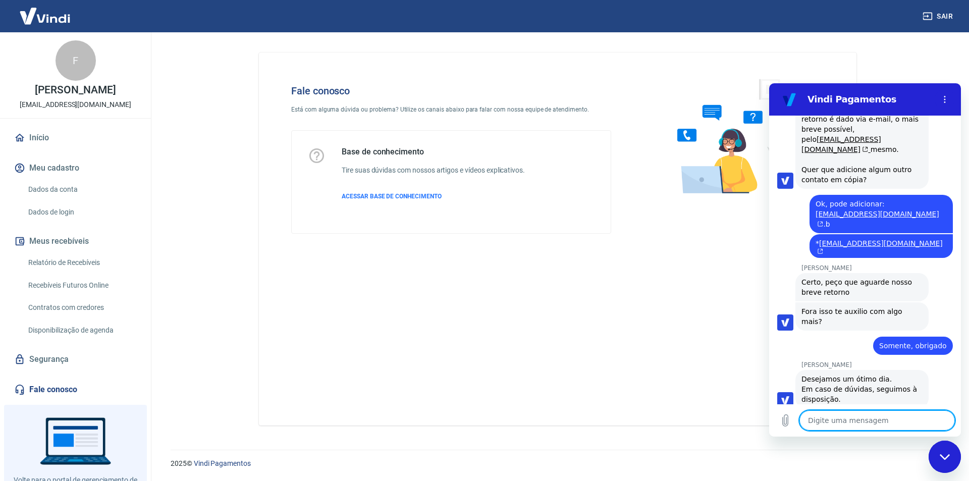
click at [947, 463] on div "Fechar janela de mensagens" at bounding box center [945, 457] width 30 height 30
